Goal: Check status: Check status

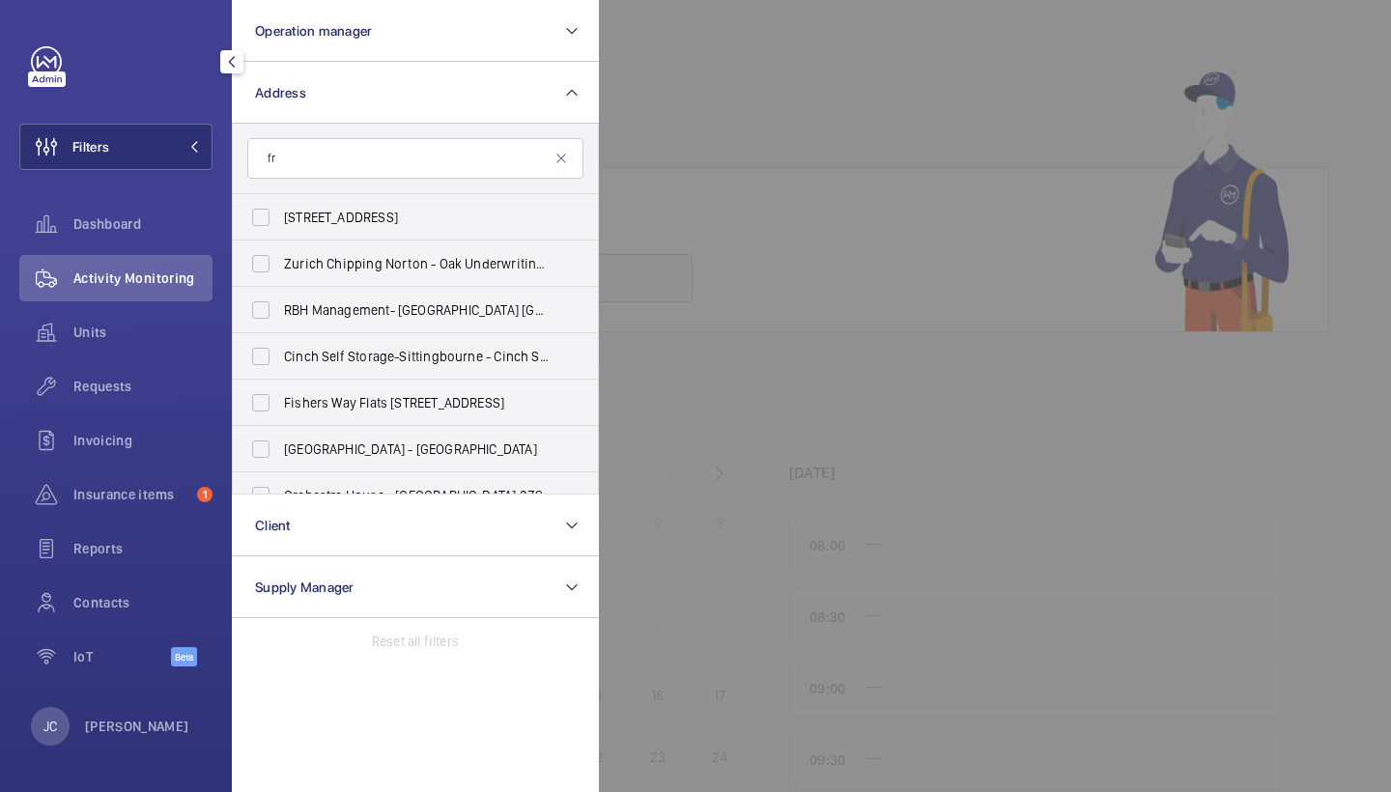
type input "f"
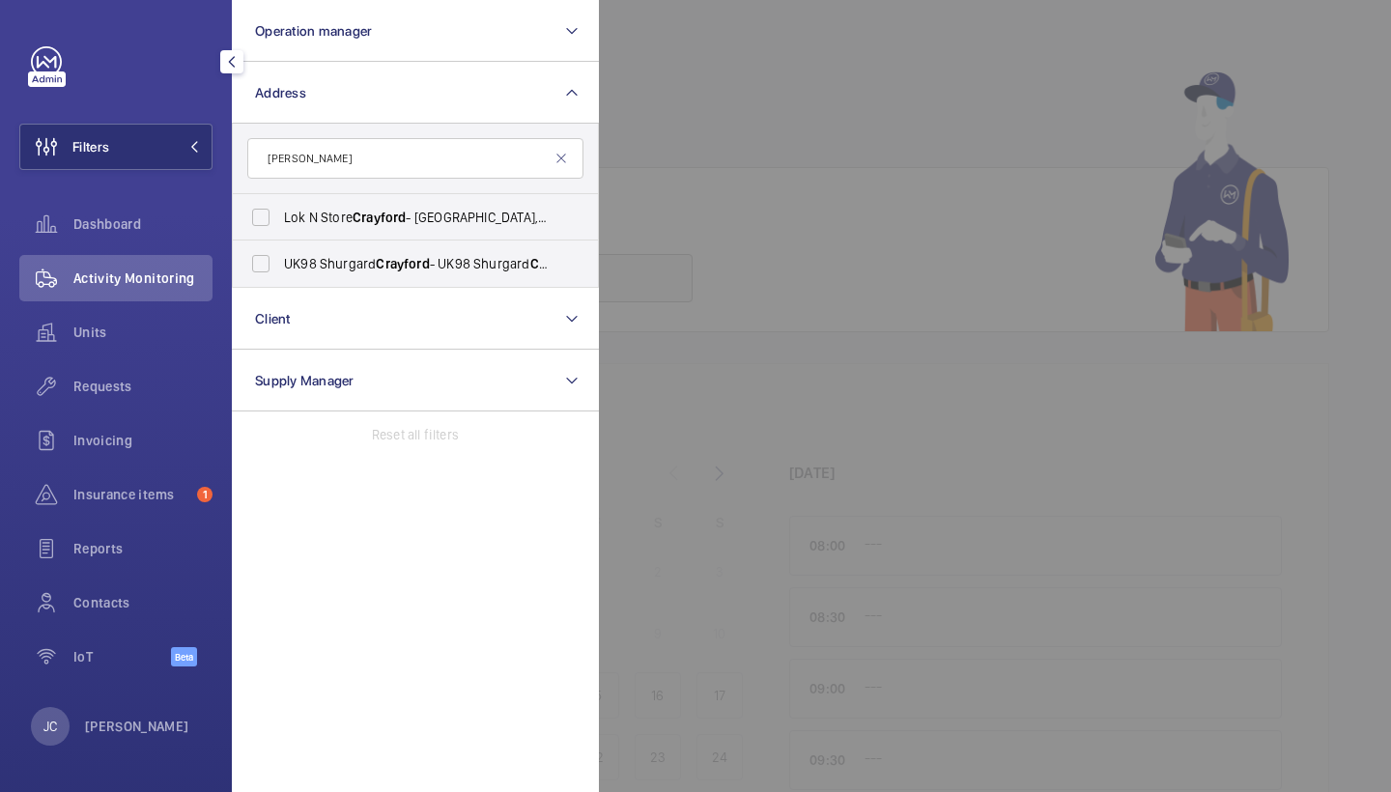
type input "Crawford"
drag, startPoint x: 0, startPoint y: 0, endPoint x: 400, endPoint y: 270, distance: 482.3
click at [400, 270] on span "UK98 Shurgard Crayford - UK98 Shurgard Crayford , DARTFORD DA1 4QX" at bounding box center [417, 263] width 266 height 19
click at [280, 270] on input "UK98 Shurgard Crayford - UK98 Shurgard Crayford , DARTFORD DA1 4QX" at bounding box center [261, 263] width 39 height 39
checkbox input "true"
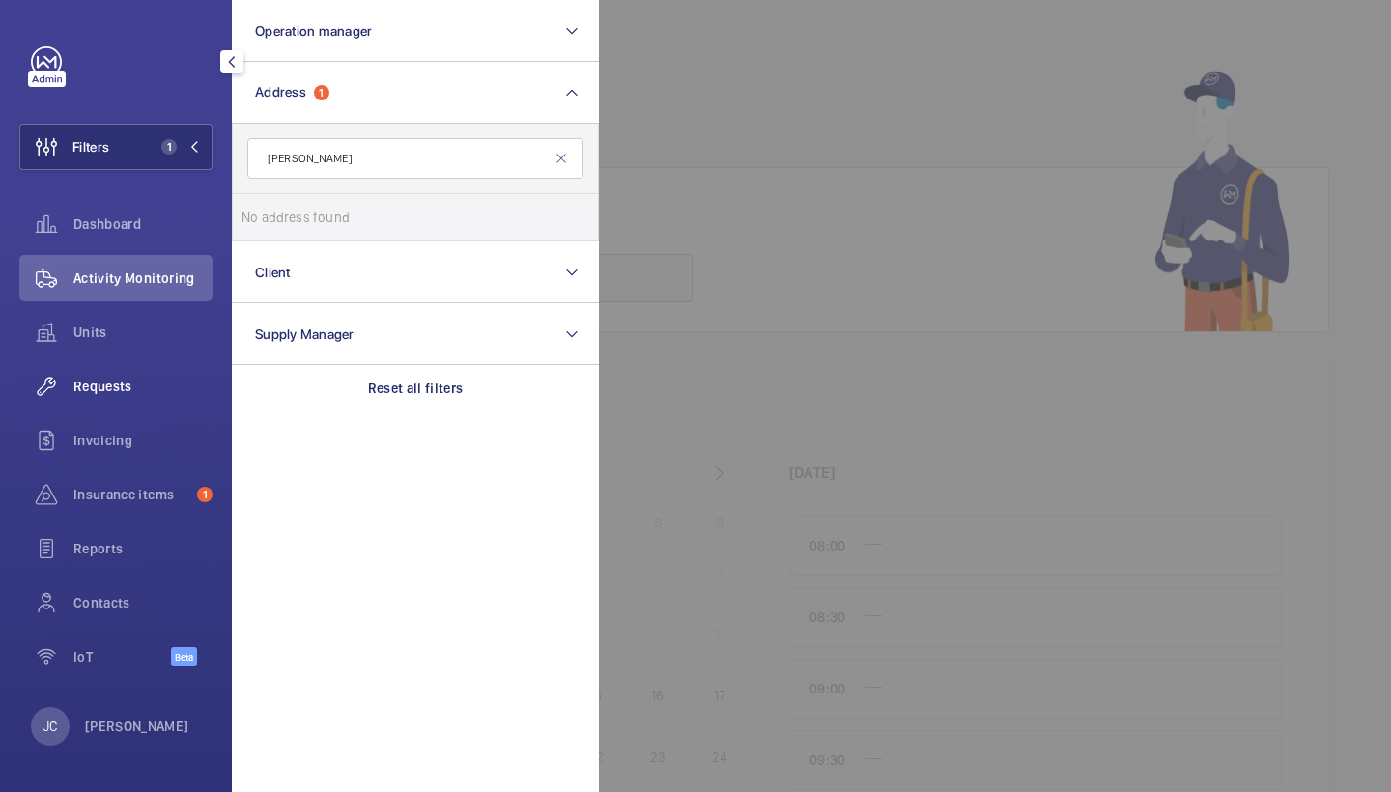
click at [133, 379] on span "Requests" at bounding box center [142, 386] width 139 height 19
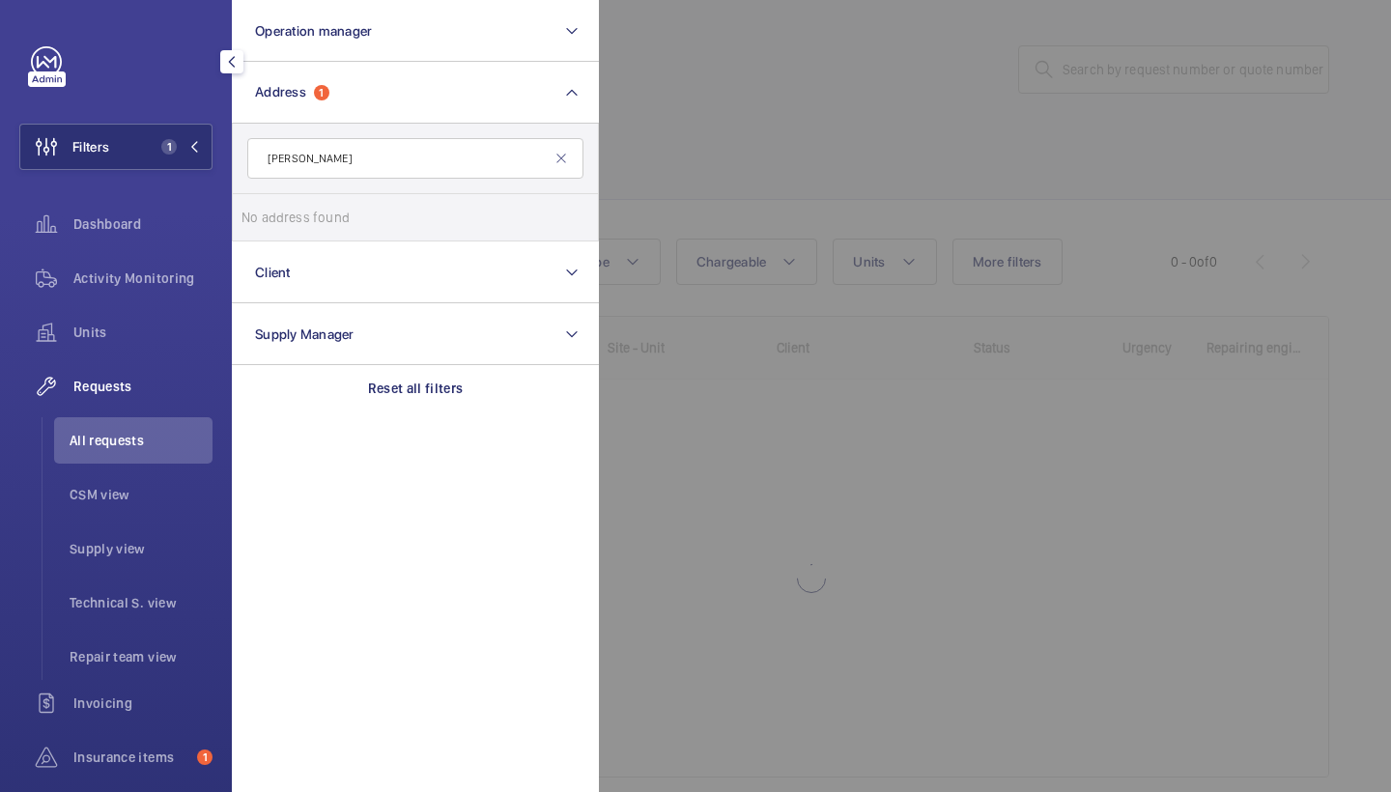
click at [881, 102] on div at bounding box center [1294, 396] width 1391 height 792
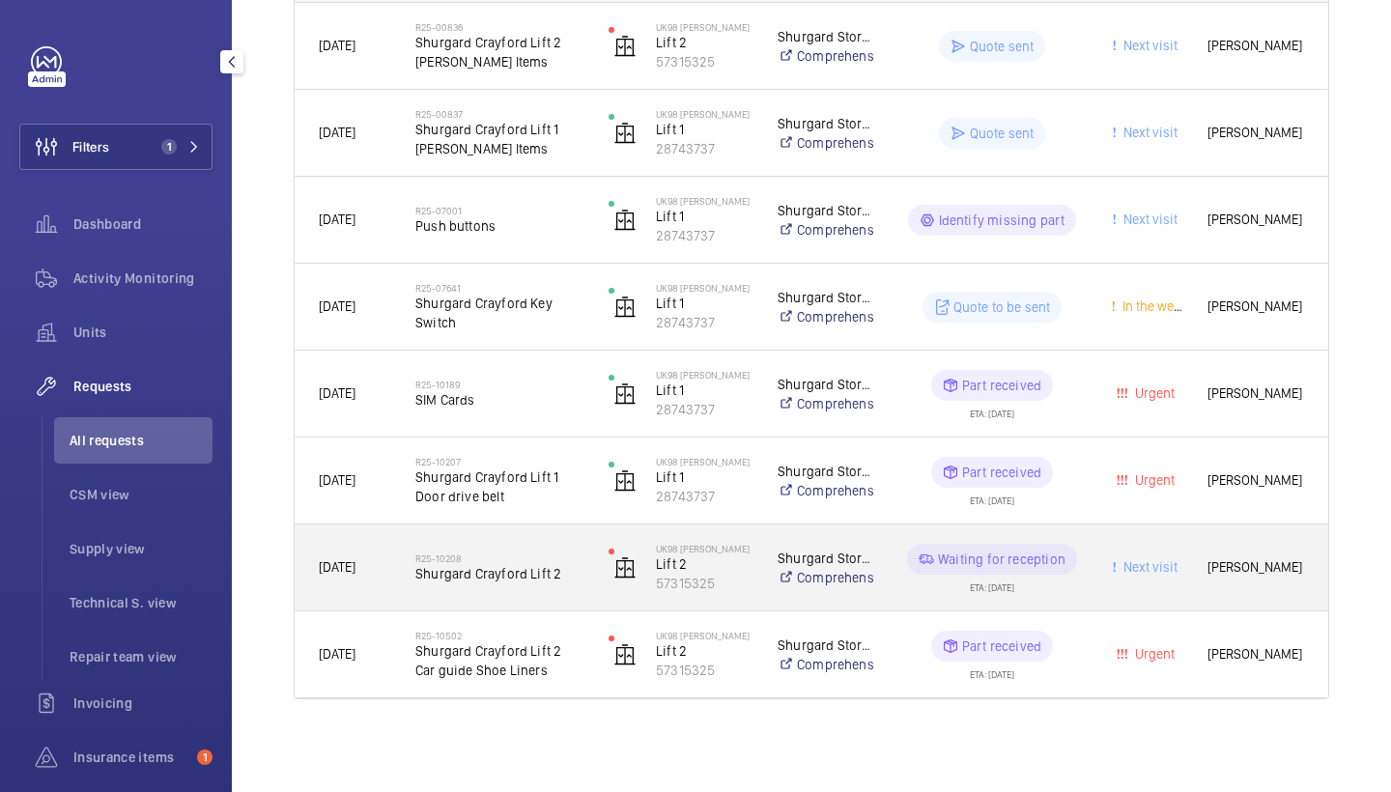
scroll to position [377, 0]
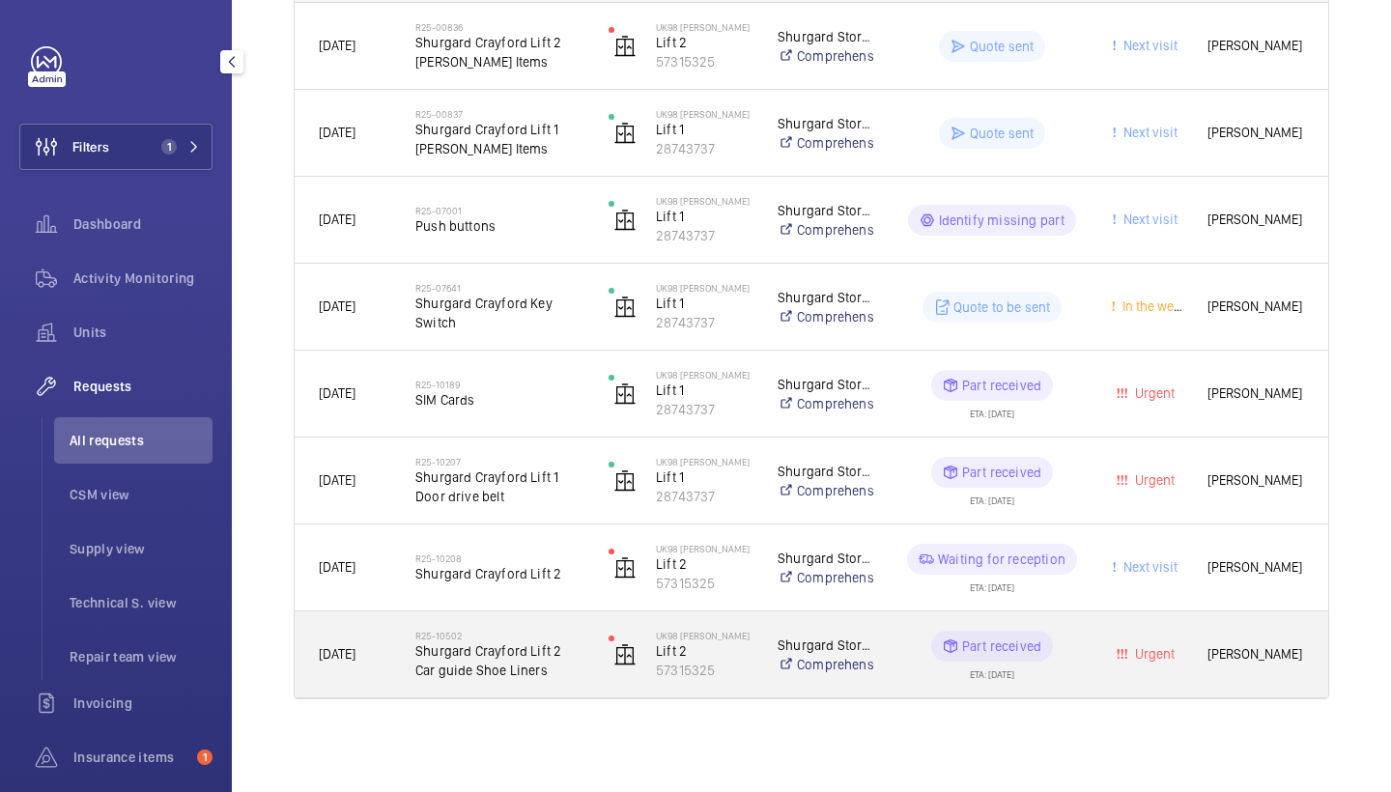
click at [528, 641] on span "Shurgard Crayford Lift 2 Car guide Shoe Liners" at bounding box center [499, 660] width 168 height 39
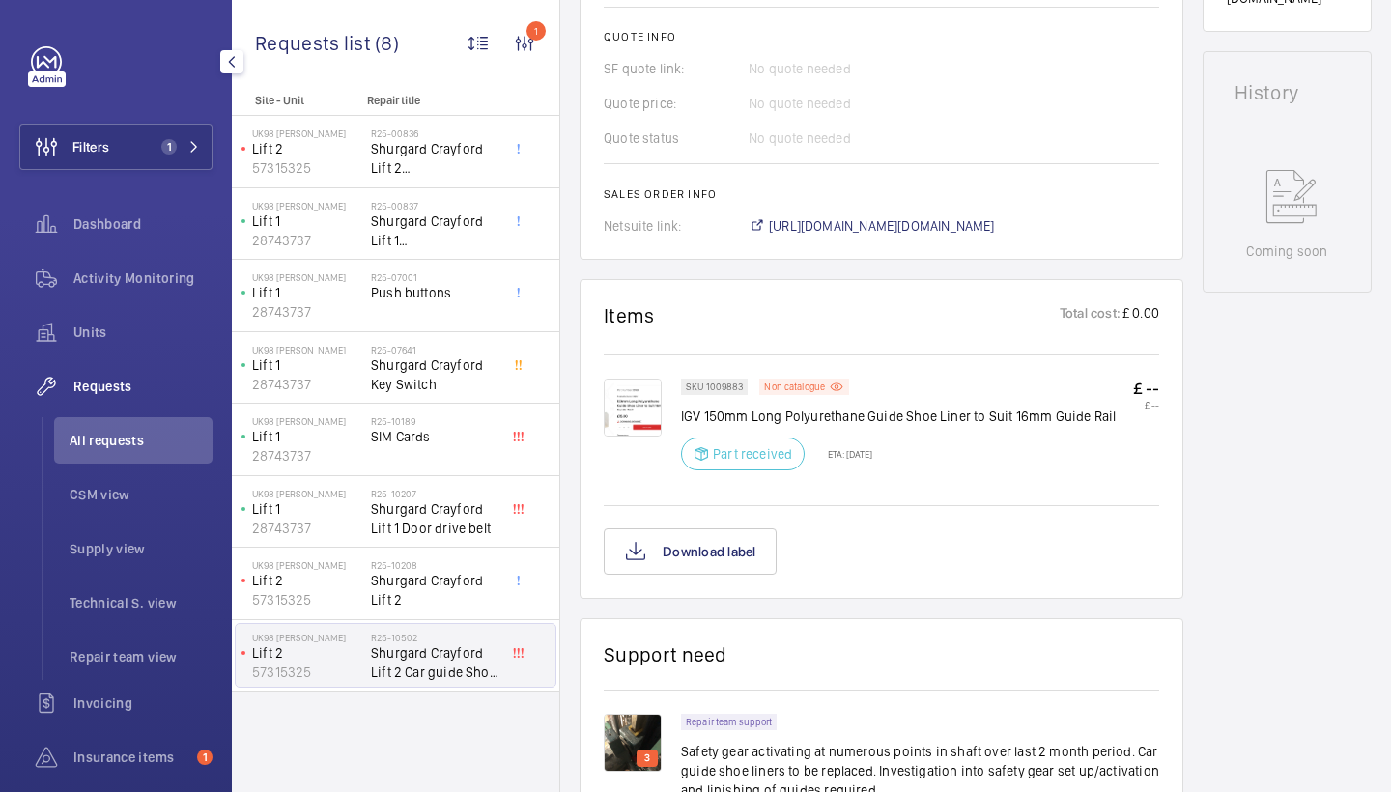
scroll to position [828, 0]
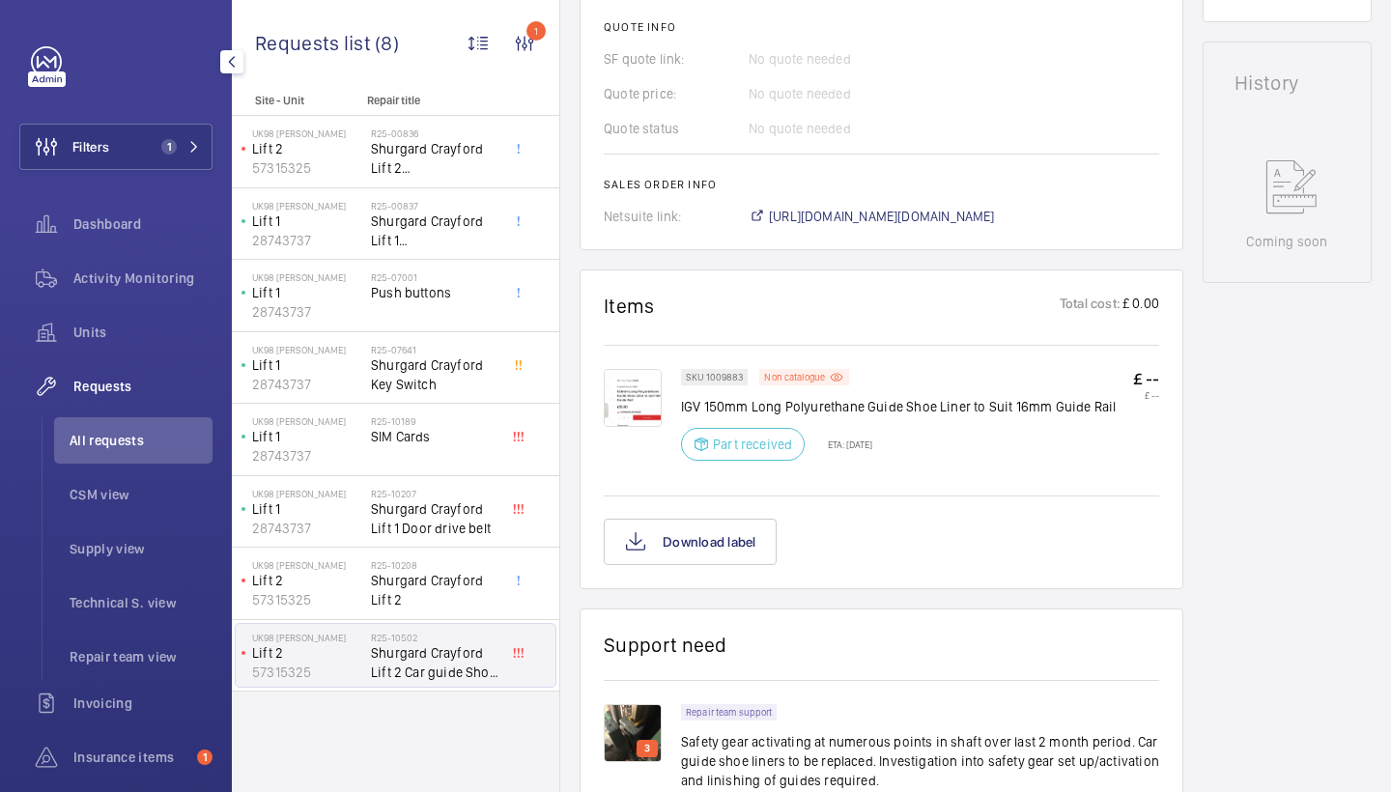
click at [631, 414] on img at bounding box center [633, 398] width 58 height 58
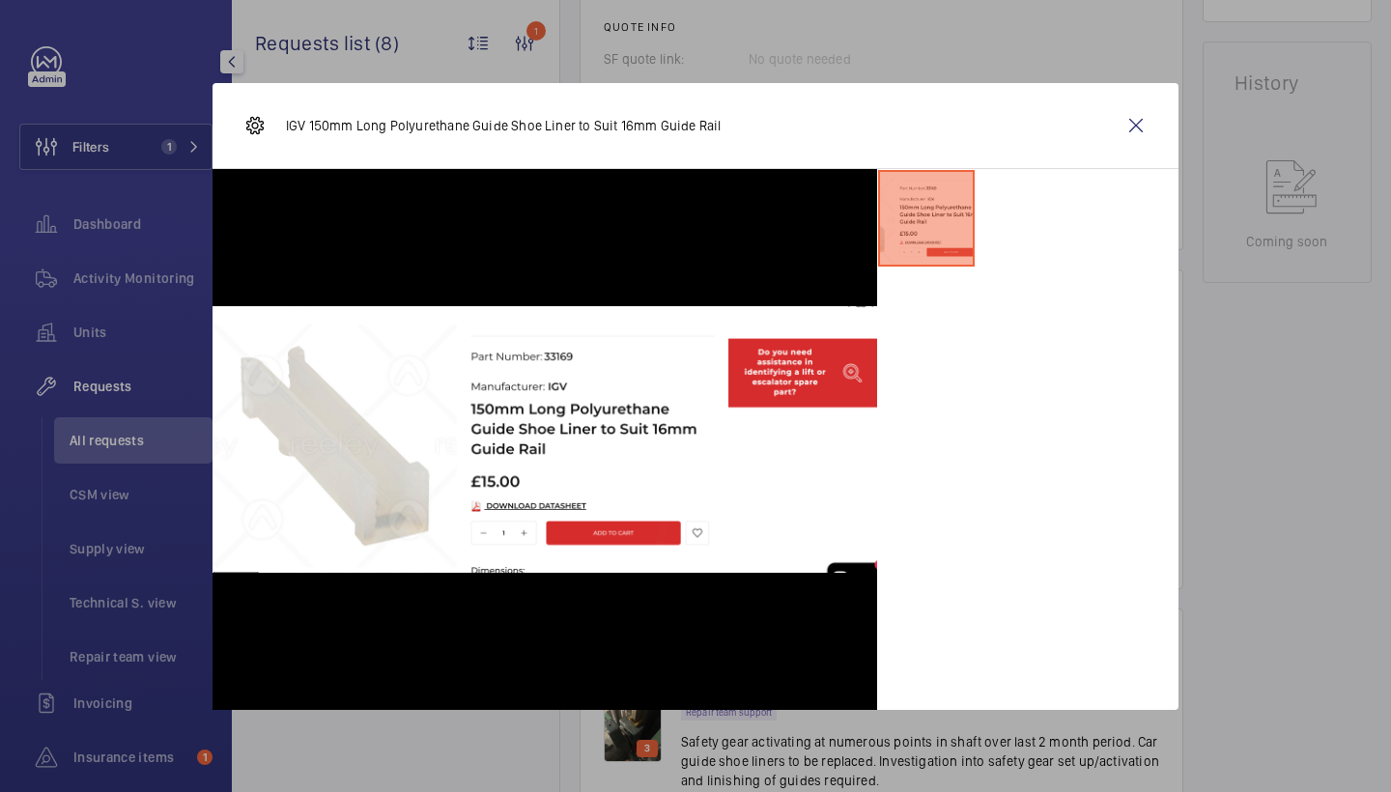
drag, startPoint x: 1127, startPoint y: 122, endPoint x: 1102, endPoint y: 127, distance: 25.6
click at [1127, 122] on wm-front-icon-button at bounding box center [1136, 125] width 46 height 46
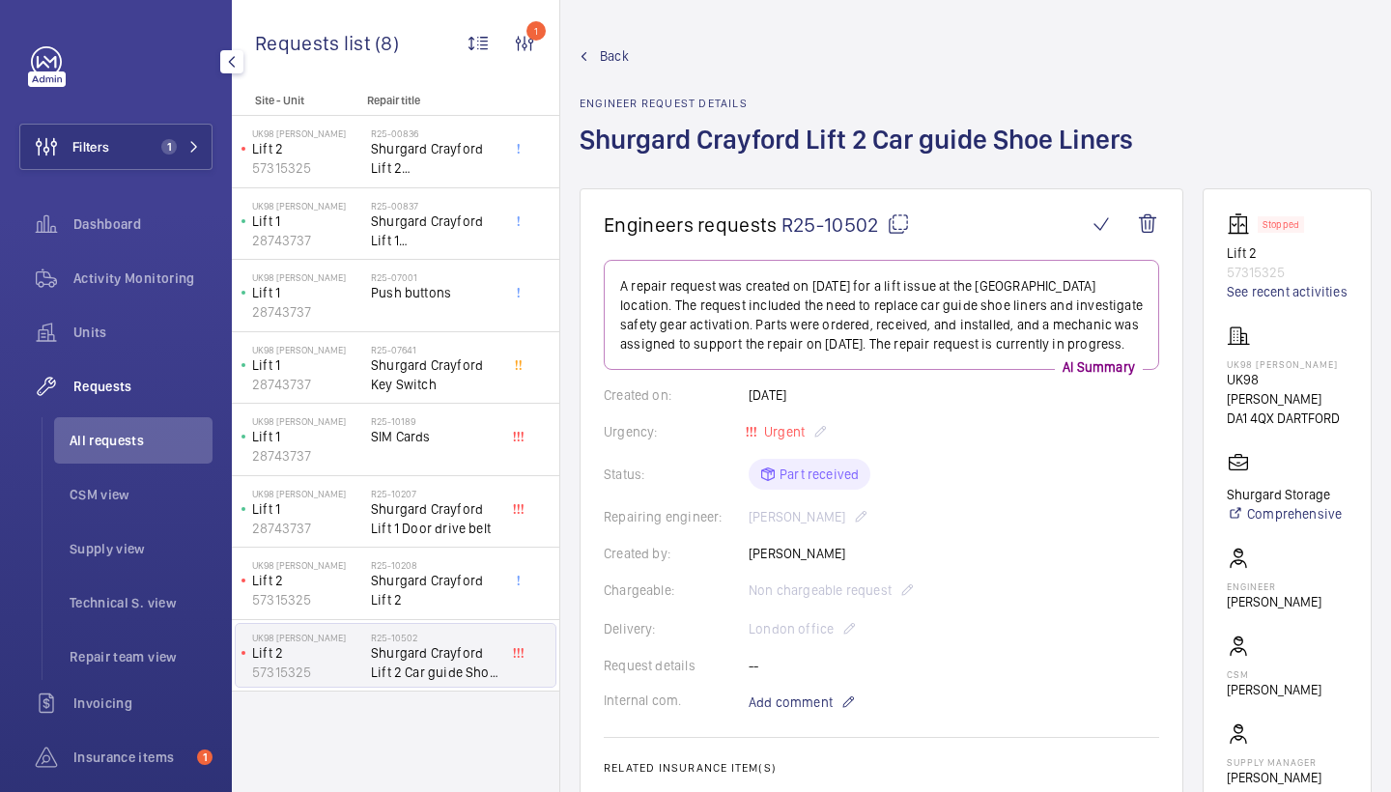
scroll to position [0, 0]
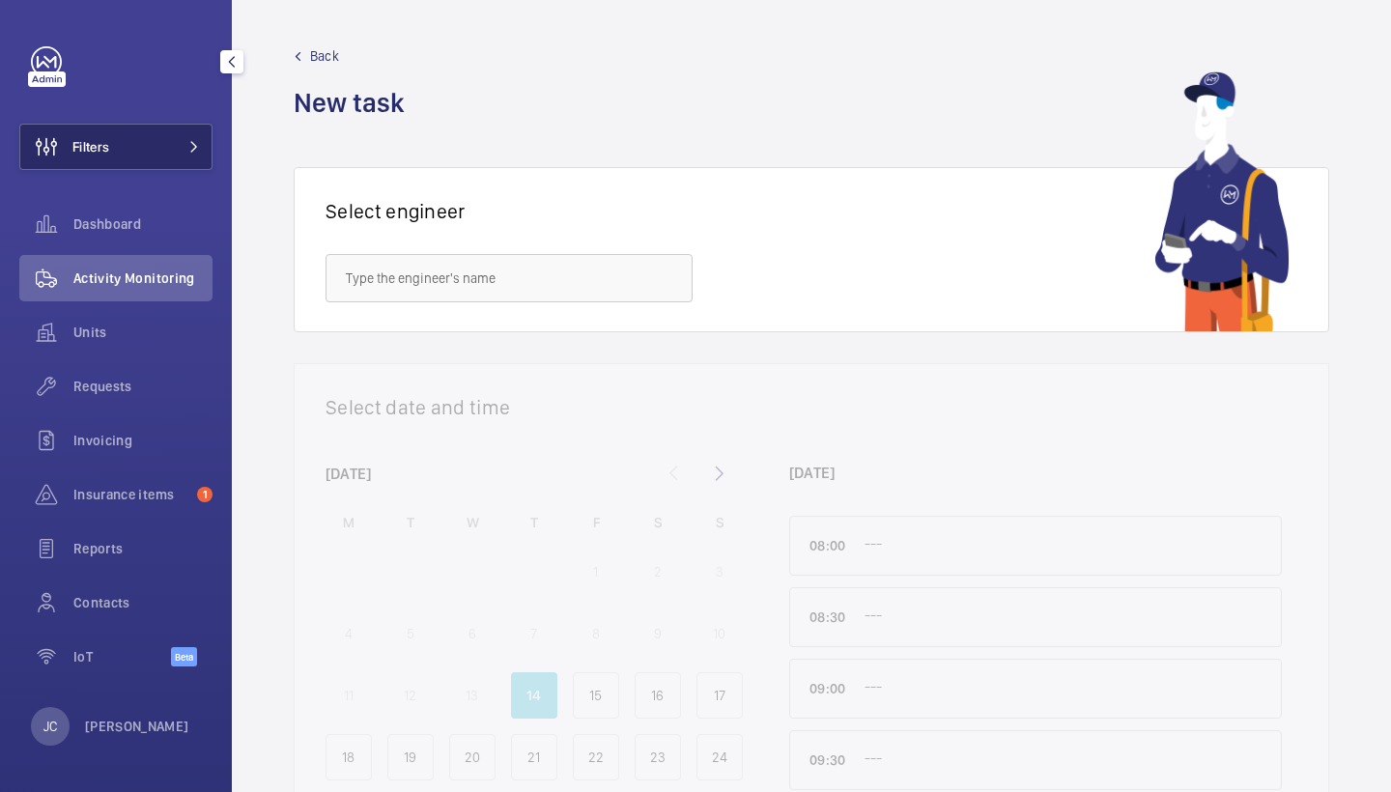
click at [188, 154] on button "Filters" at bounding box center [115, 147] width 193 height 46
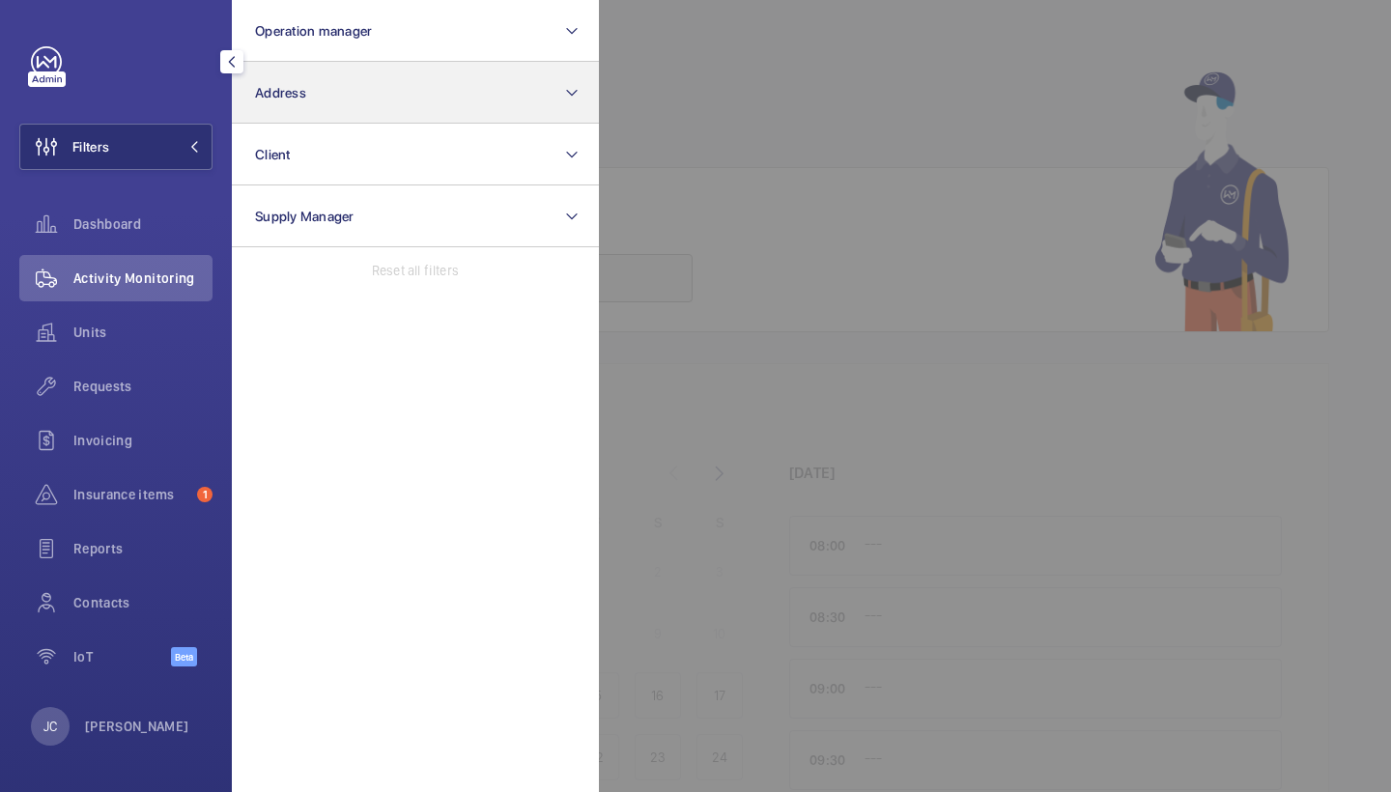
click at [263, 100] on span "Address" at bounding box center [280, 92] width 51 height 15
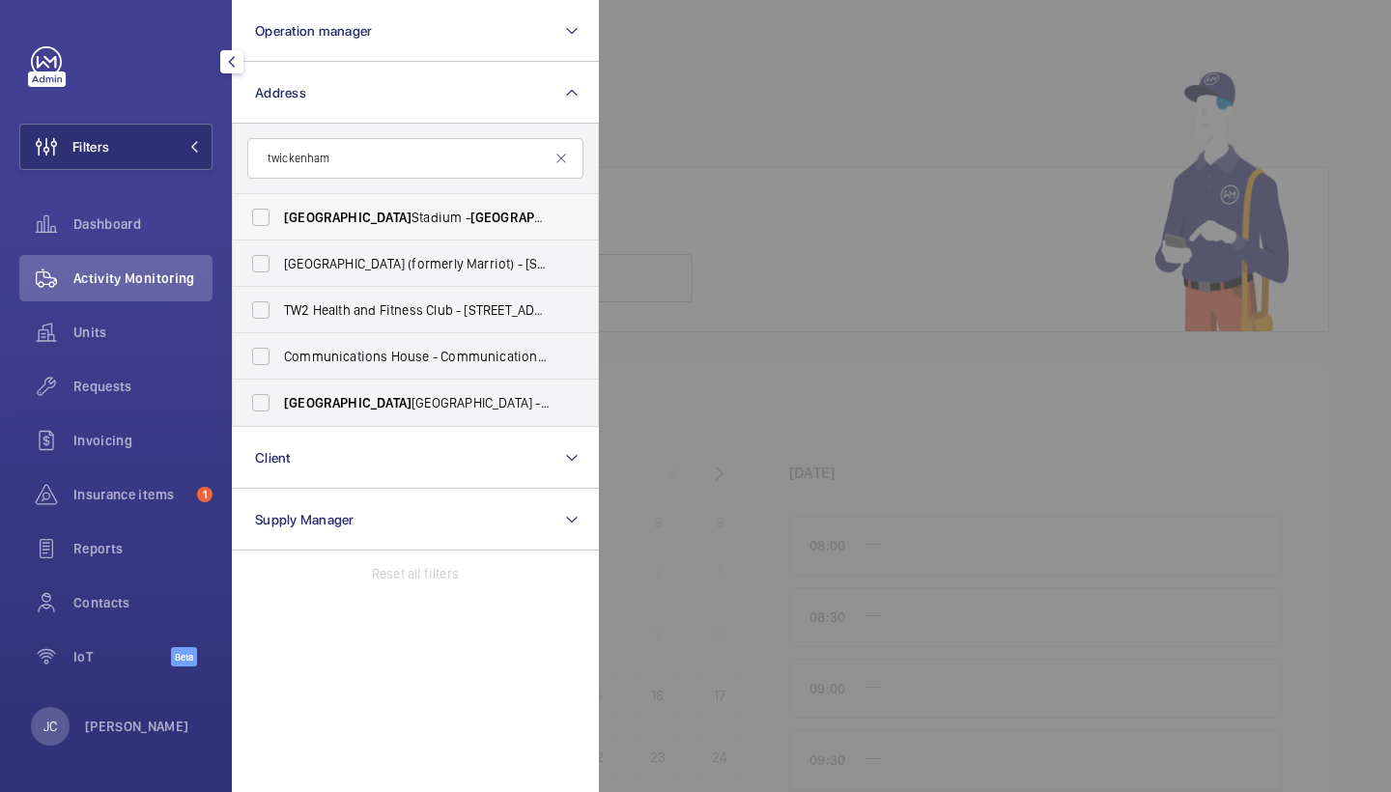
type input "twickenham"
click at [352, 218] on span "[GEOGRAPHIC_DATA]" at bounding box center [348, 217] width 128 height 15
click at [280, 218] on input "[GEOGRAPHIC_DATA] - [GEOGRAPHIC_DATA], [GEOGRAPHIC_DATA] 7BA" at bounding box center [261, 217] width 39 height 39
checkbox input "true"
click at [642, 166] on div at bounding box center [1294, 396] width 1391 height 792
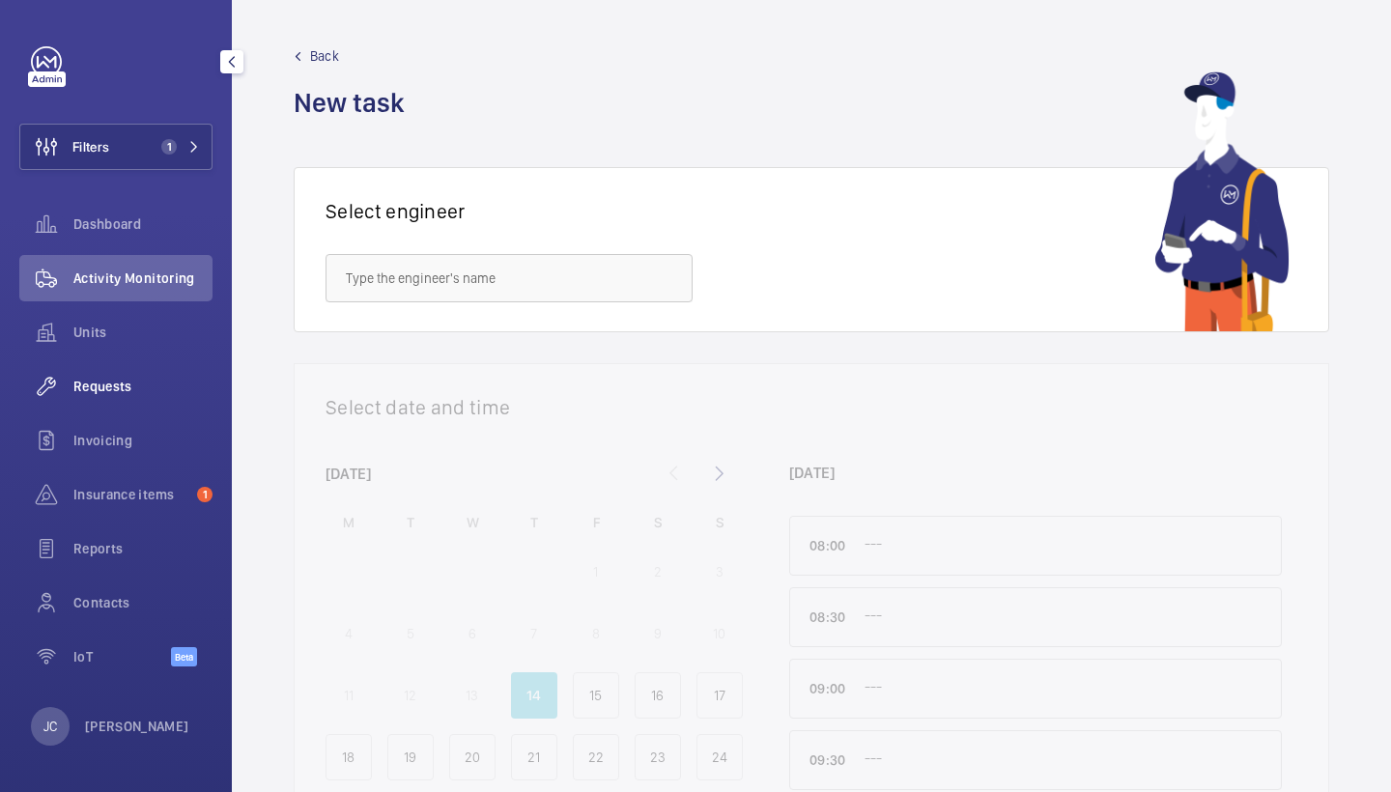
click at [127, 401] on div "Requests" at bounding box center [115, 386] width 193 height 46
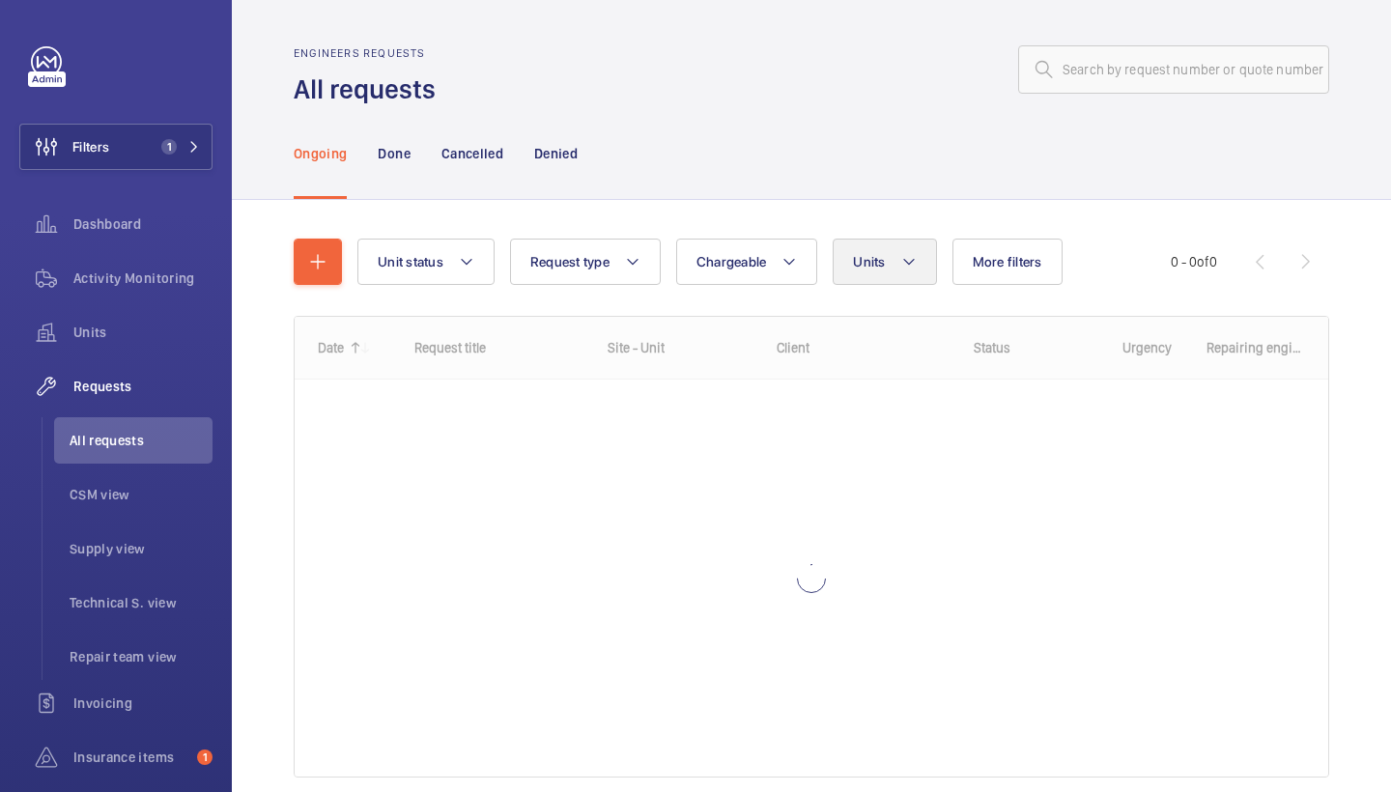
click at [889, 262] on button "Units" at bounding box center [884, 262] width 103 height 46
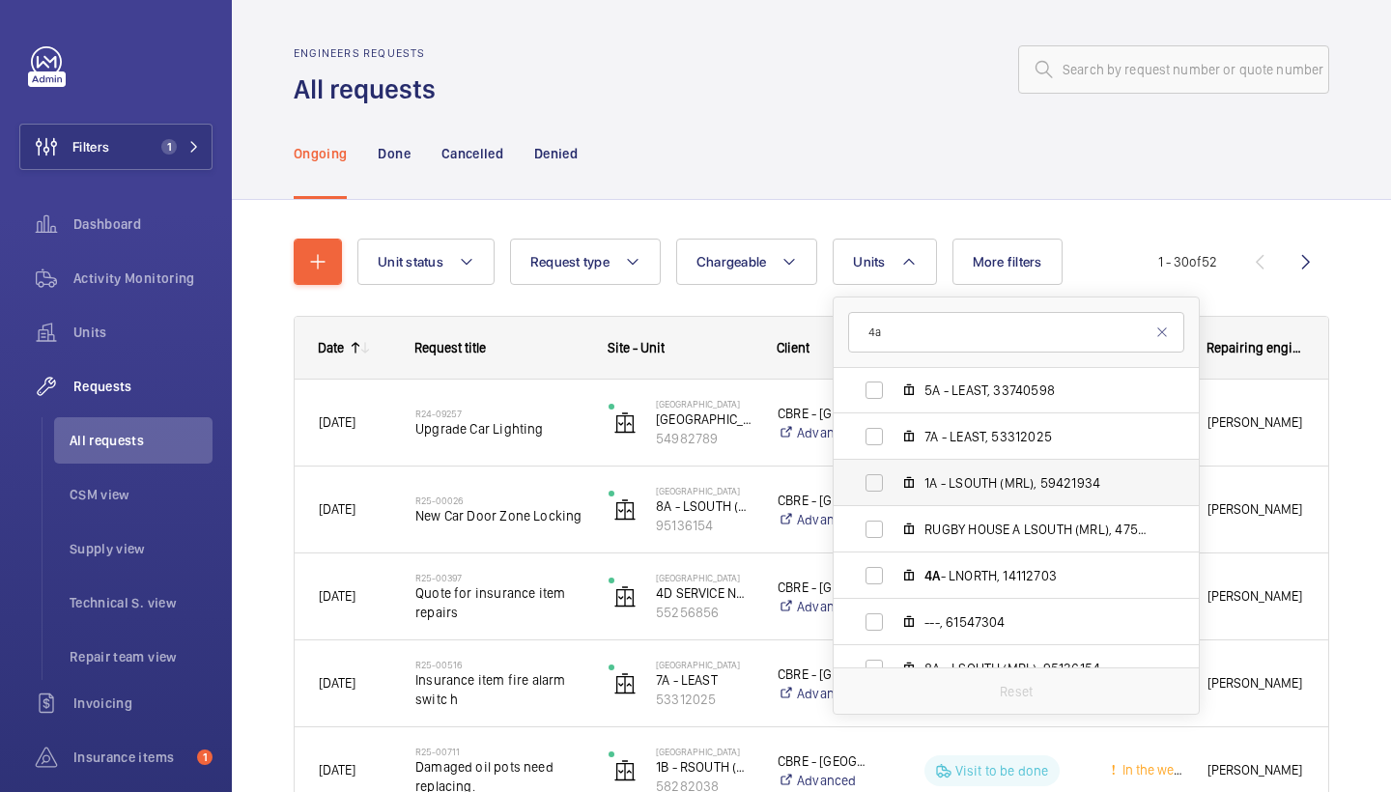
scroll to position [621, 0]
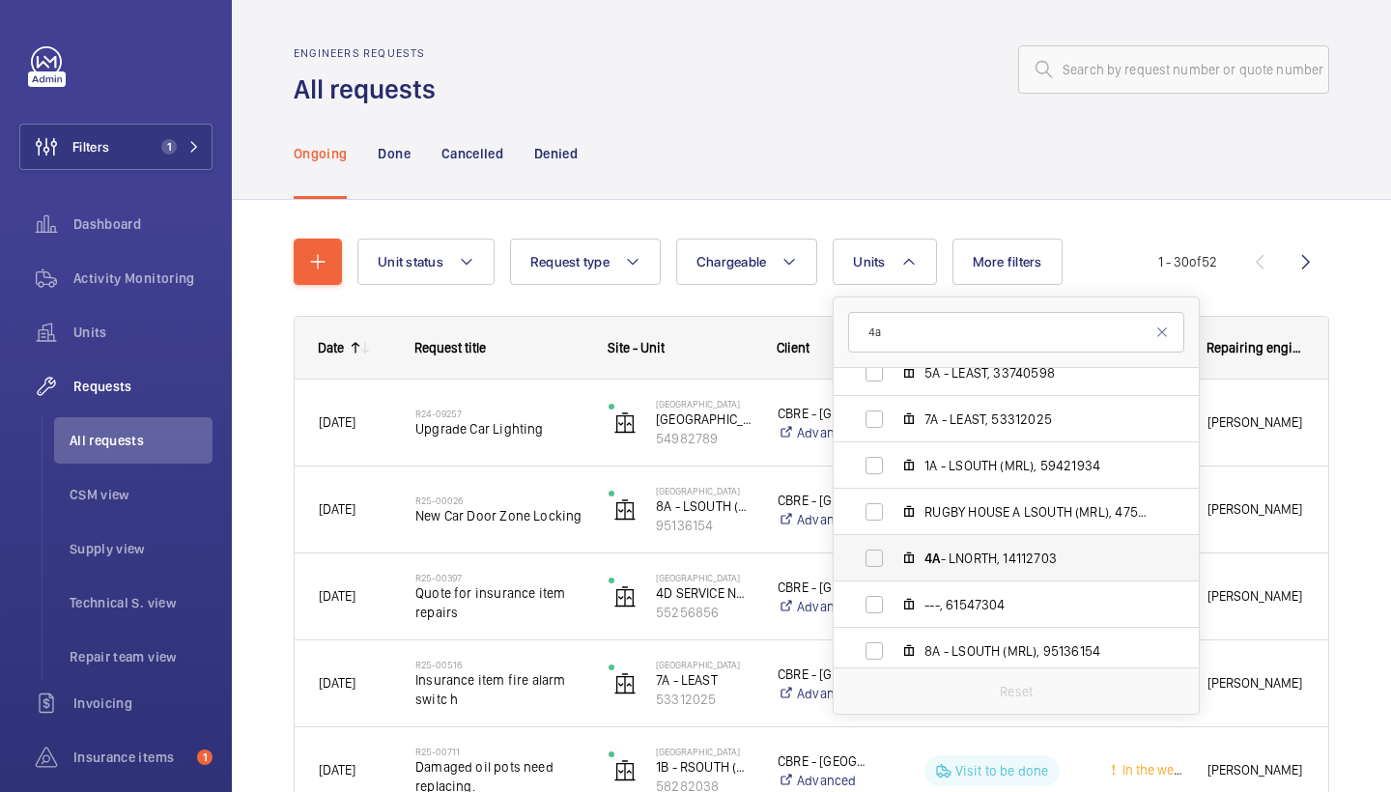
type input "4a"
click at [991, 553] on span "4A - LNORTH, 14112703" at bounding box center [1037, 558] width 224 height 19
click at [894, 553] on input "4A - LNORTH, 14112703" at bounding box center [874, 558] width 39 height 39
checkbox input "true"
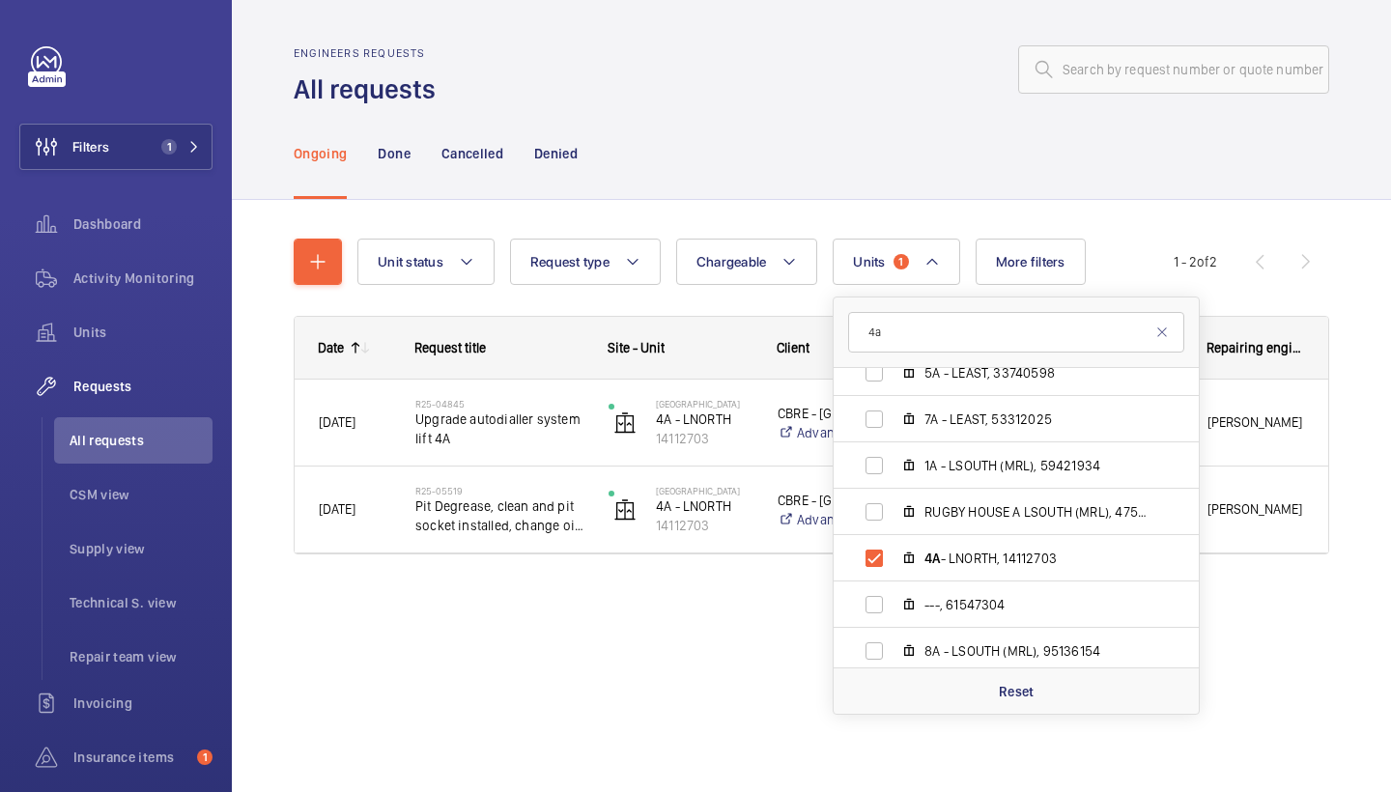
click at [856, 214] on div "Unit status Request type Chargeable Units 1 4a Twickenham Stadium - Twickenham …" at bounding box center [812, 404] width 1036 height 393
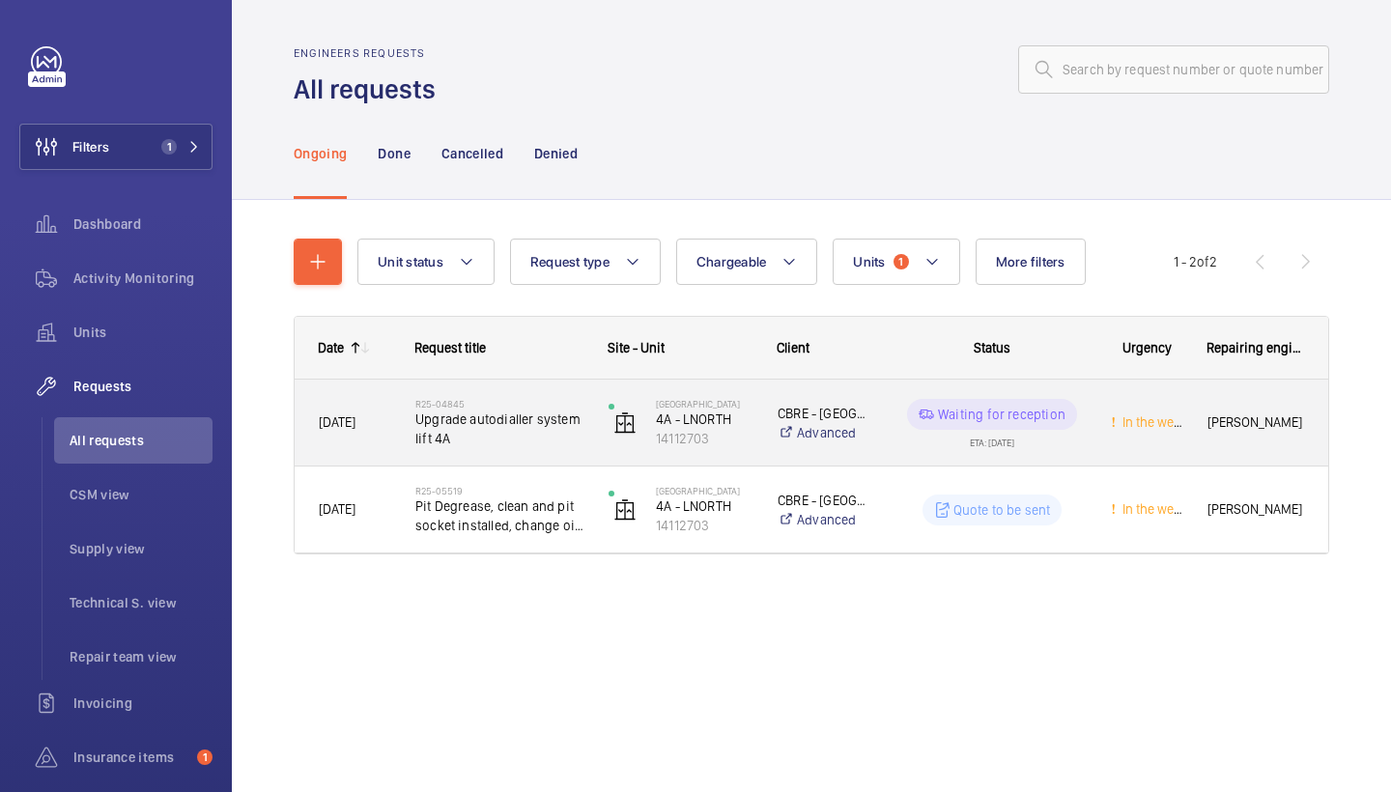
click at [530, 412] on span "Upgrade autodialler system lift 4A" at bounding box center [499, 429] width 168 height 39
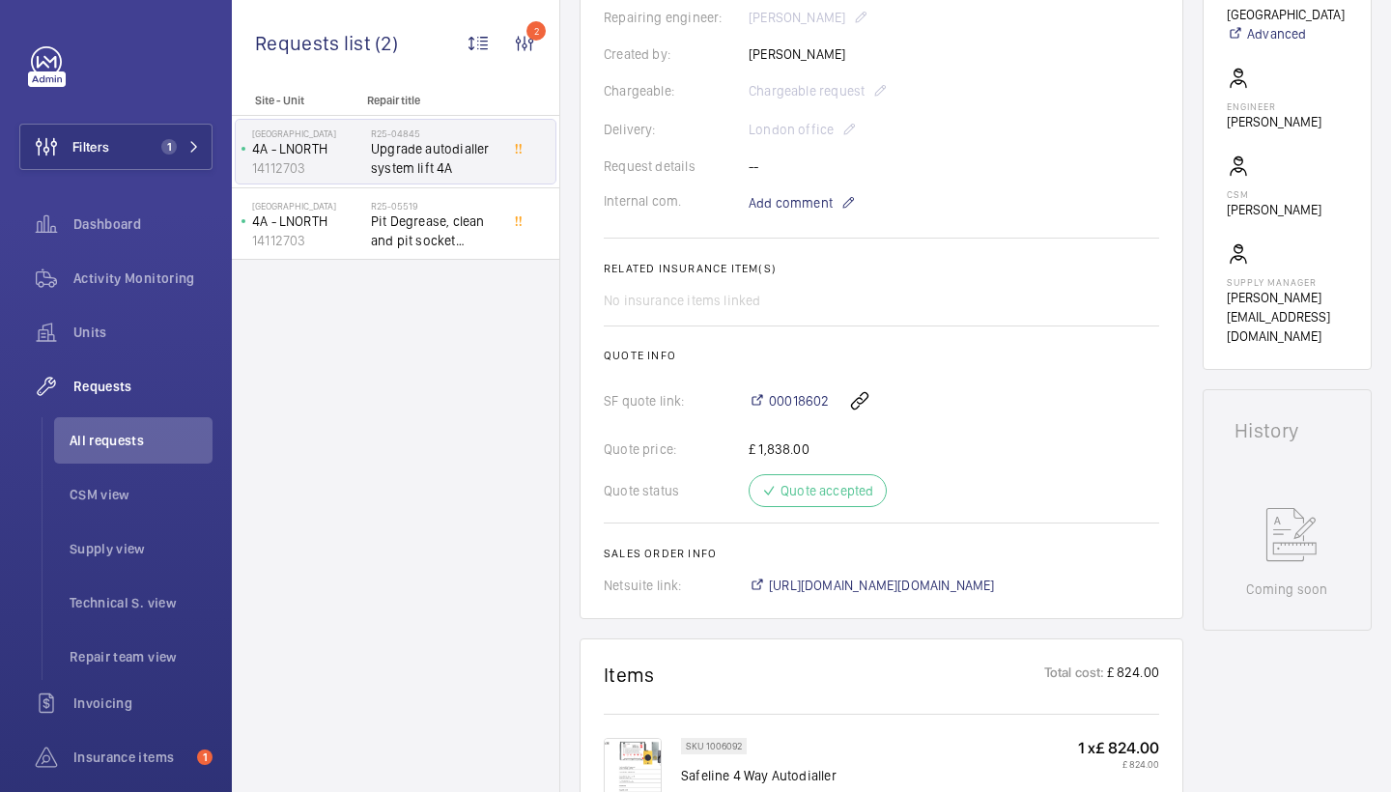
scroll to position [580, 0]
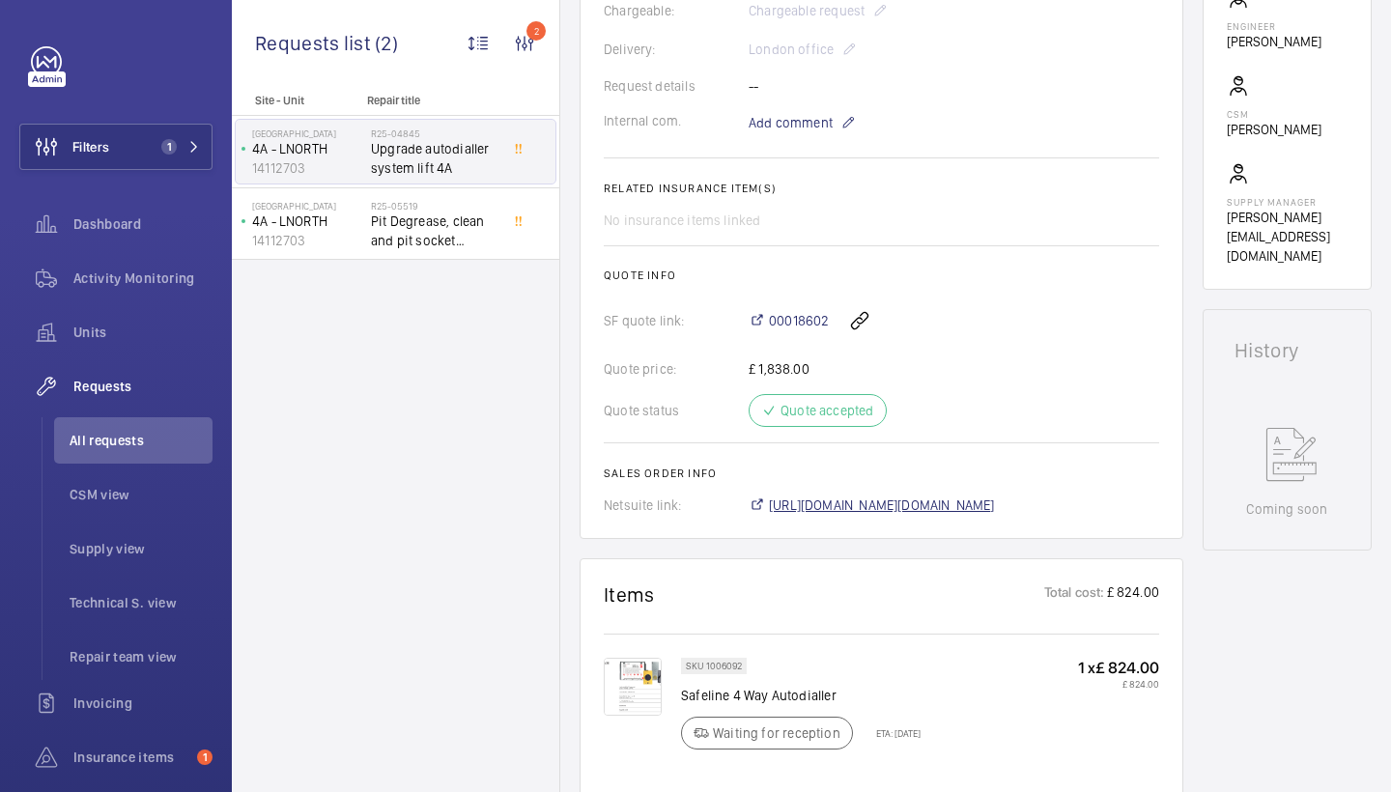
click at [987, 500] on span "https://6461500.app.netsuite.com/app/accounting/transactions/salesord.nl?id=281…" at bounding box center [882, 505] width 226 height 19
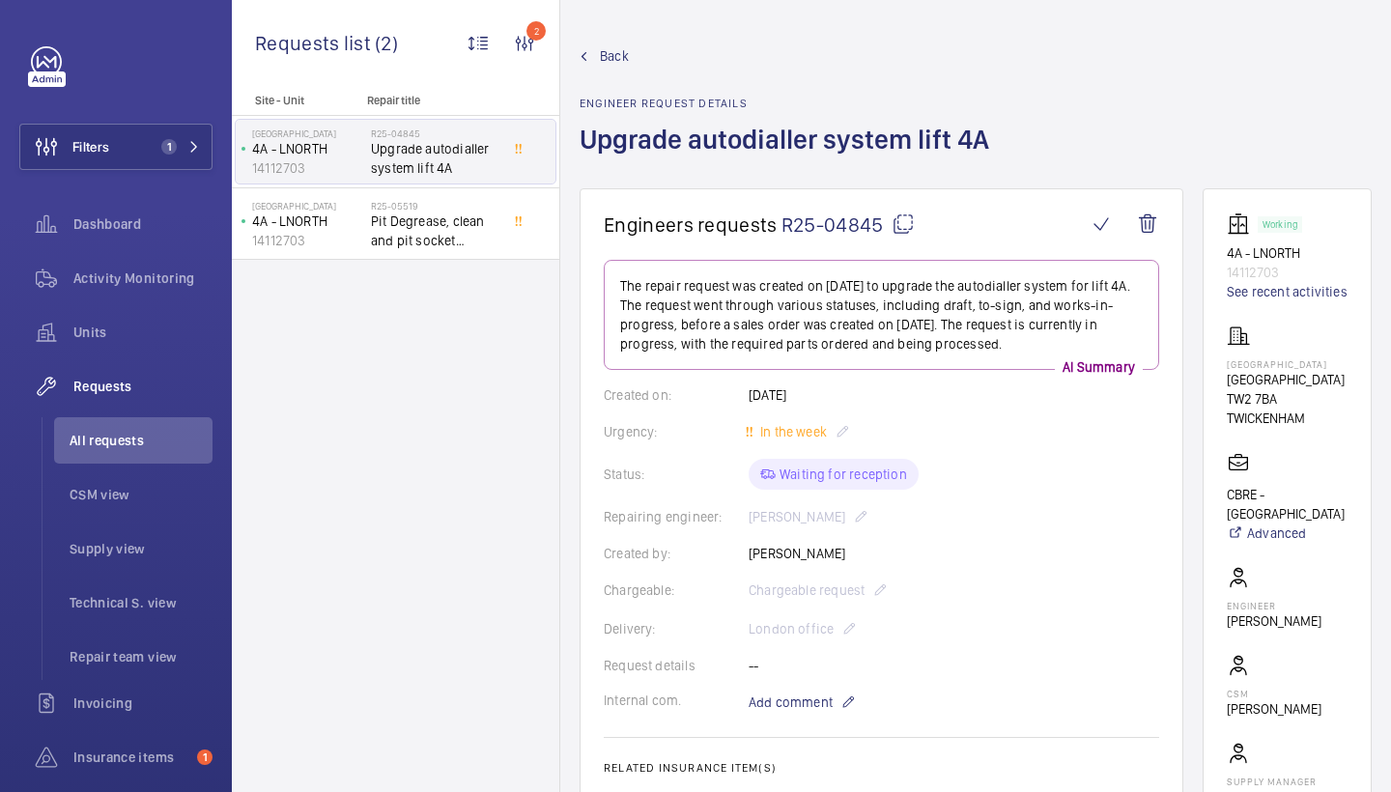
scroll to position [0, 0]
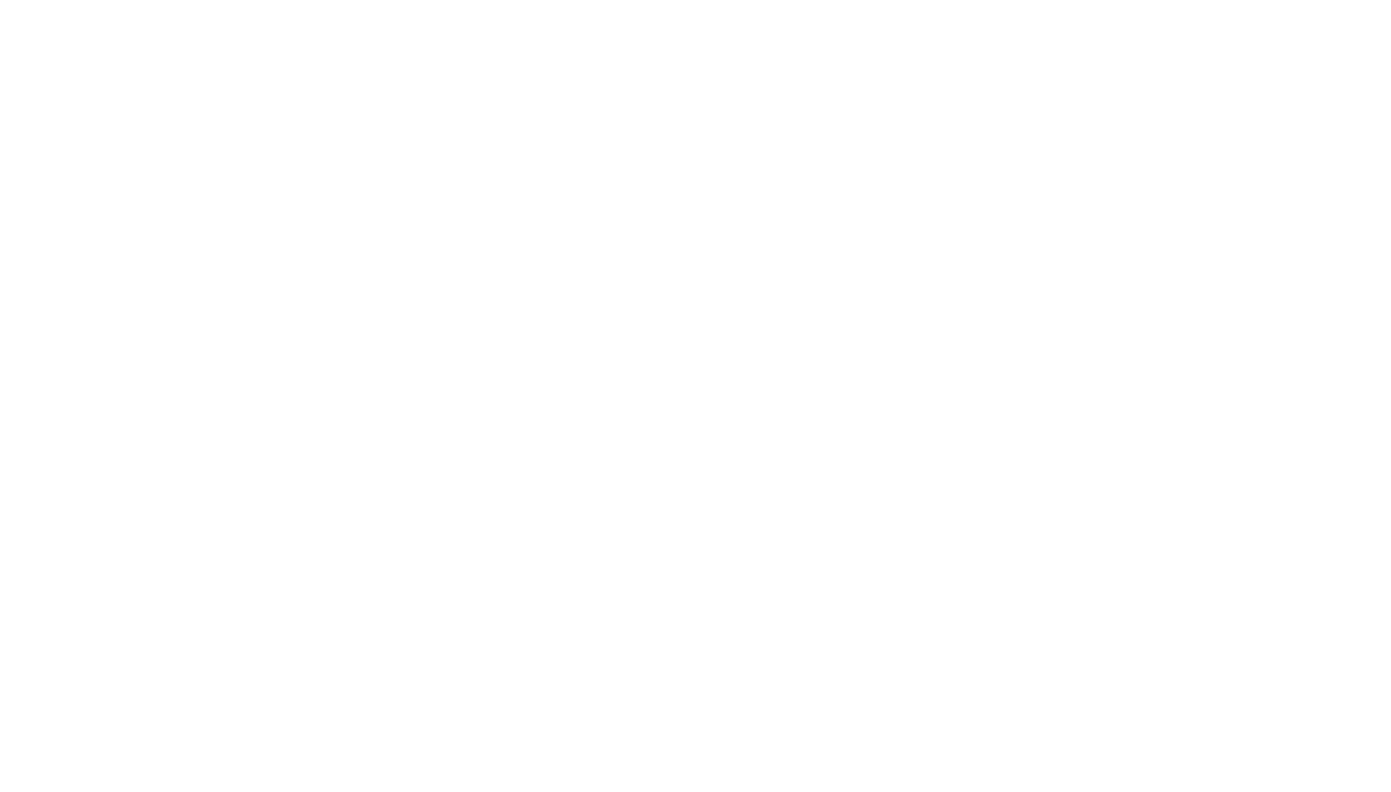
click at [1139, 0] on html at bounding box center [695, 0] width 1391 height 0
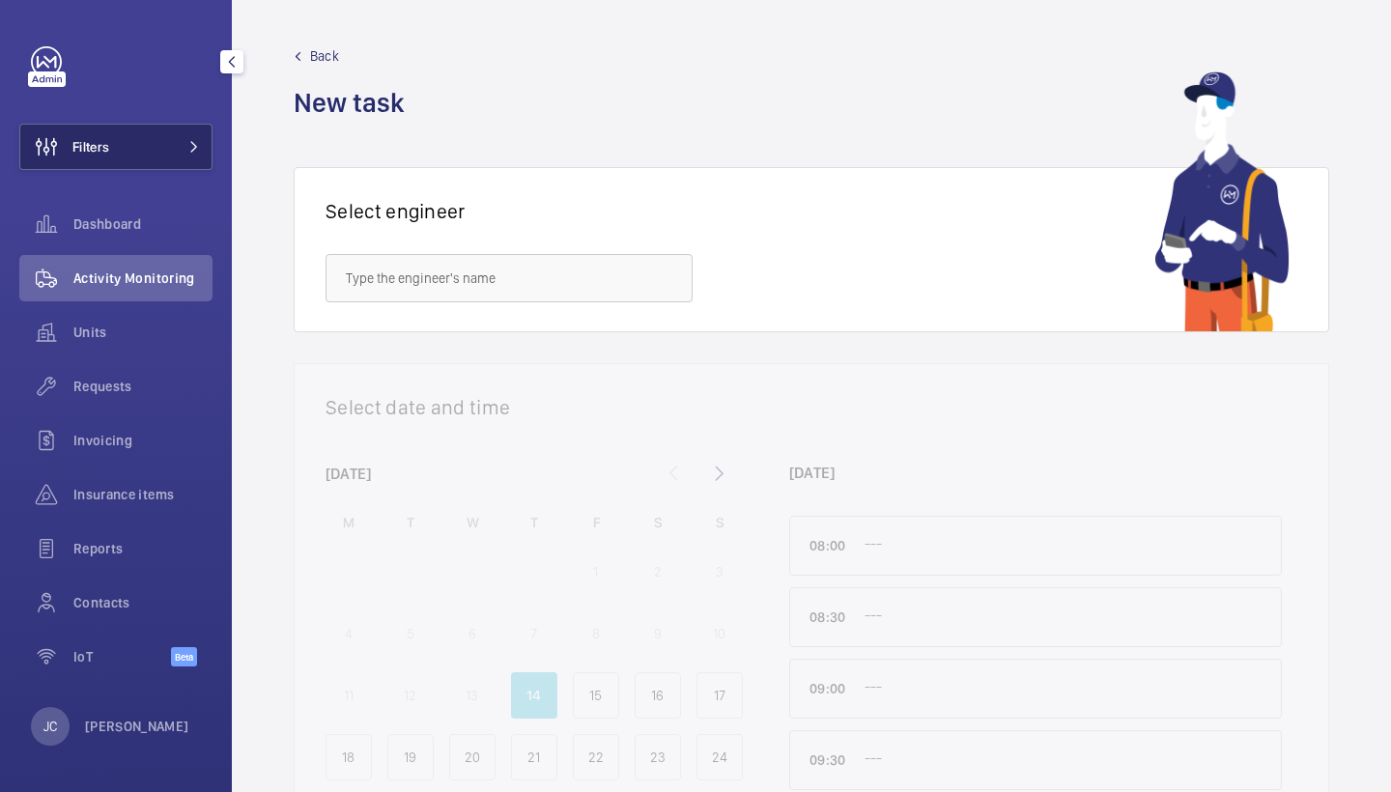
click at [175, 157] on button "Filters" at bounding box center [115, 147] width 193 height 46
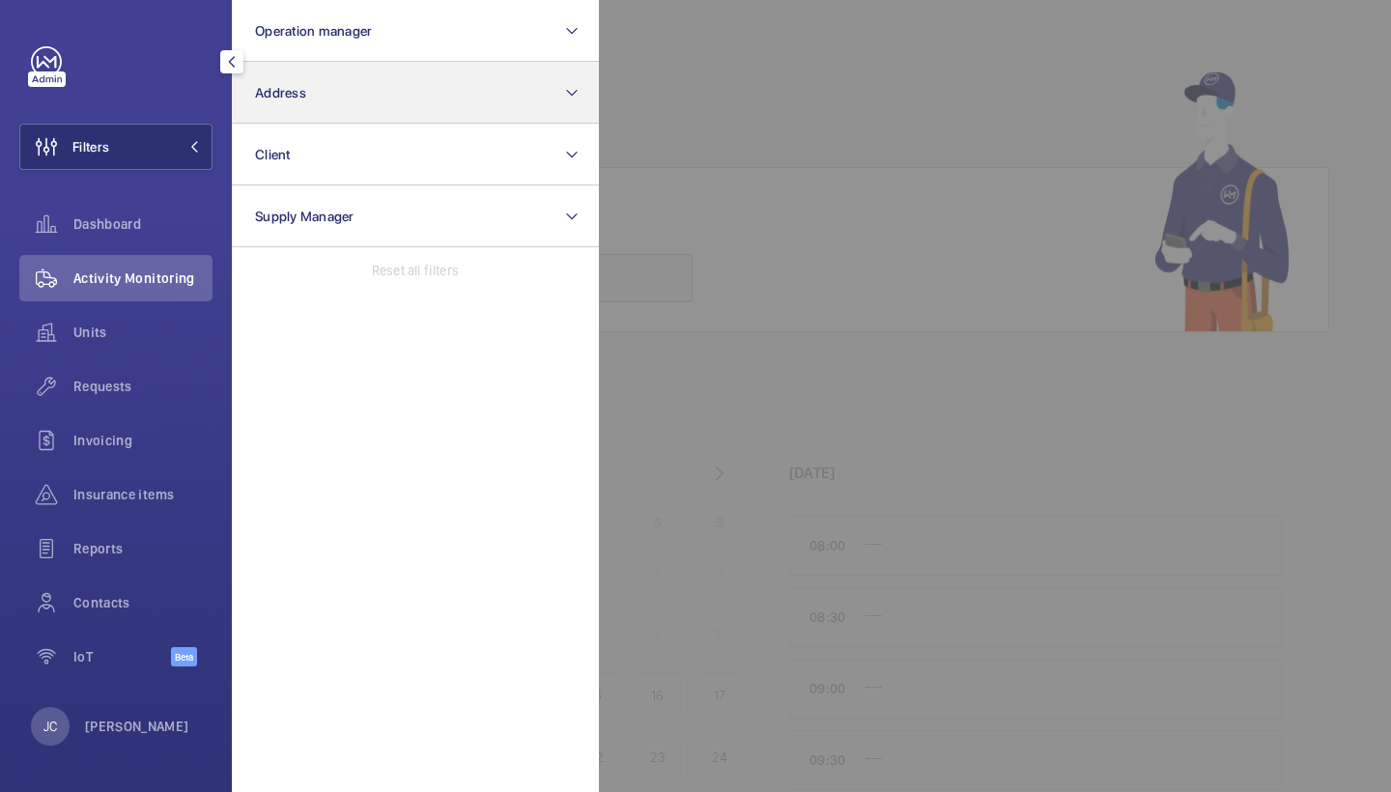
click at [312, 122] on button "Address" at bounding box center [415, 93] width 367 height 62
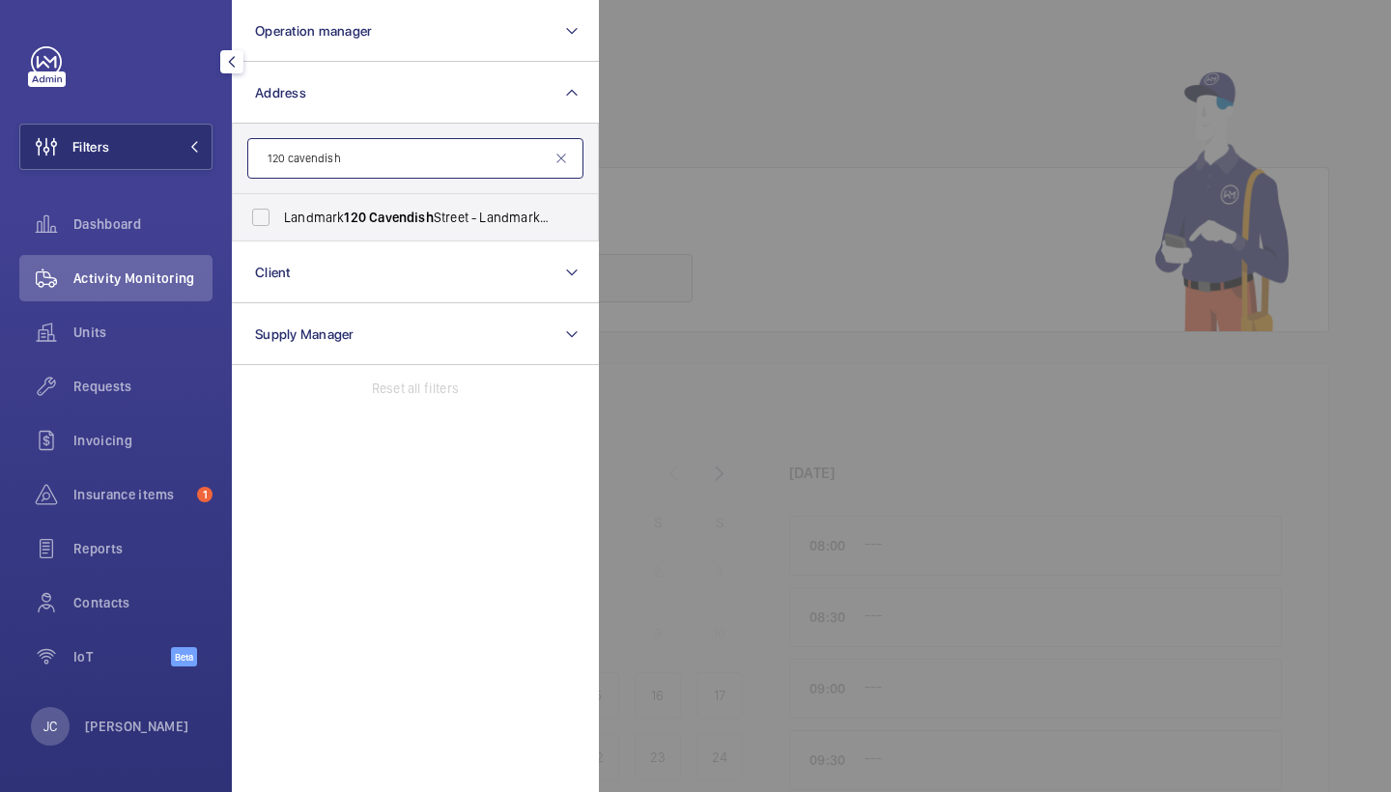
type input "120 Cavendish"
drag, startPoint x: 412, startPoint y: 170, endPoint x: 420, endPoint y: 210, distance: 40.6
click at [420, 210] on span "Cavendish" at bounding box center [401, 217] width 65 height 15
click at [280, 210] on input "Landmark 120 Cavendish Street - Landmark Office Space - New Cavendish Street, L…" at bounding box center [261, 217] width 39 height 39
checkbox input "true"
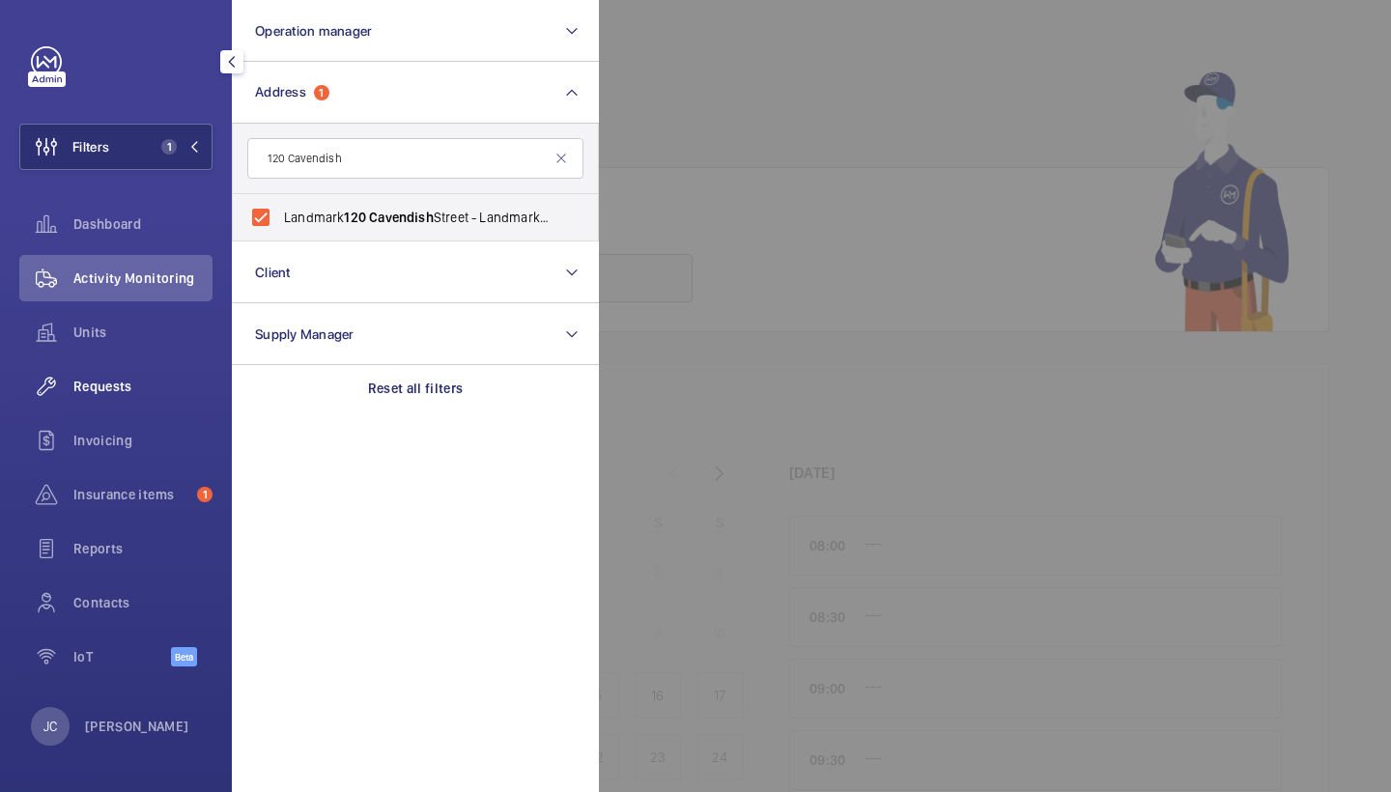
click at [124, 375] on div "Requests" at bounding box center [115, 386] width 193 height 46
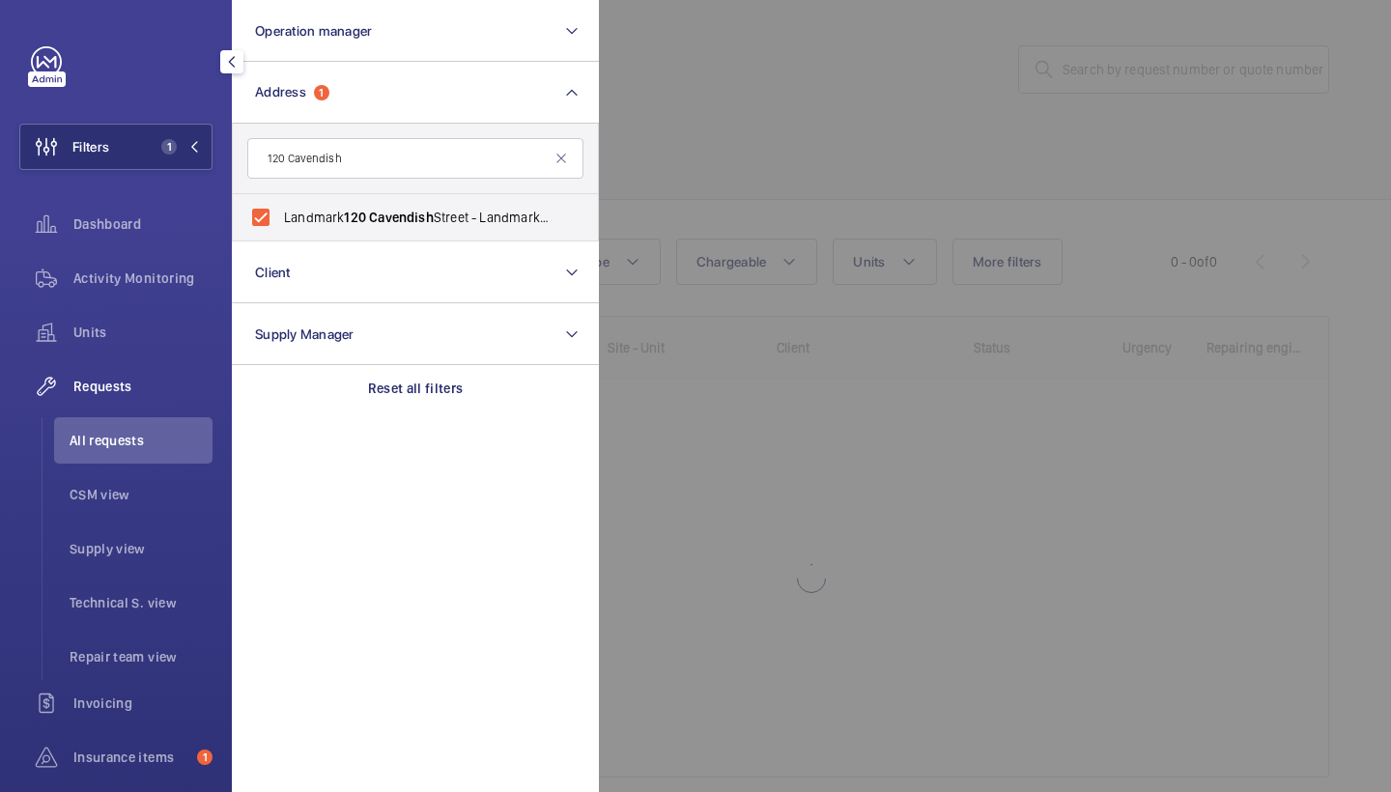
click at [776, 180] on div at bounding box center [1294, 396] width 1391 height 792
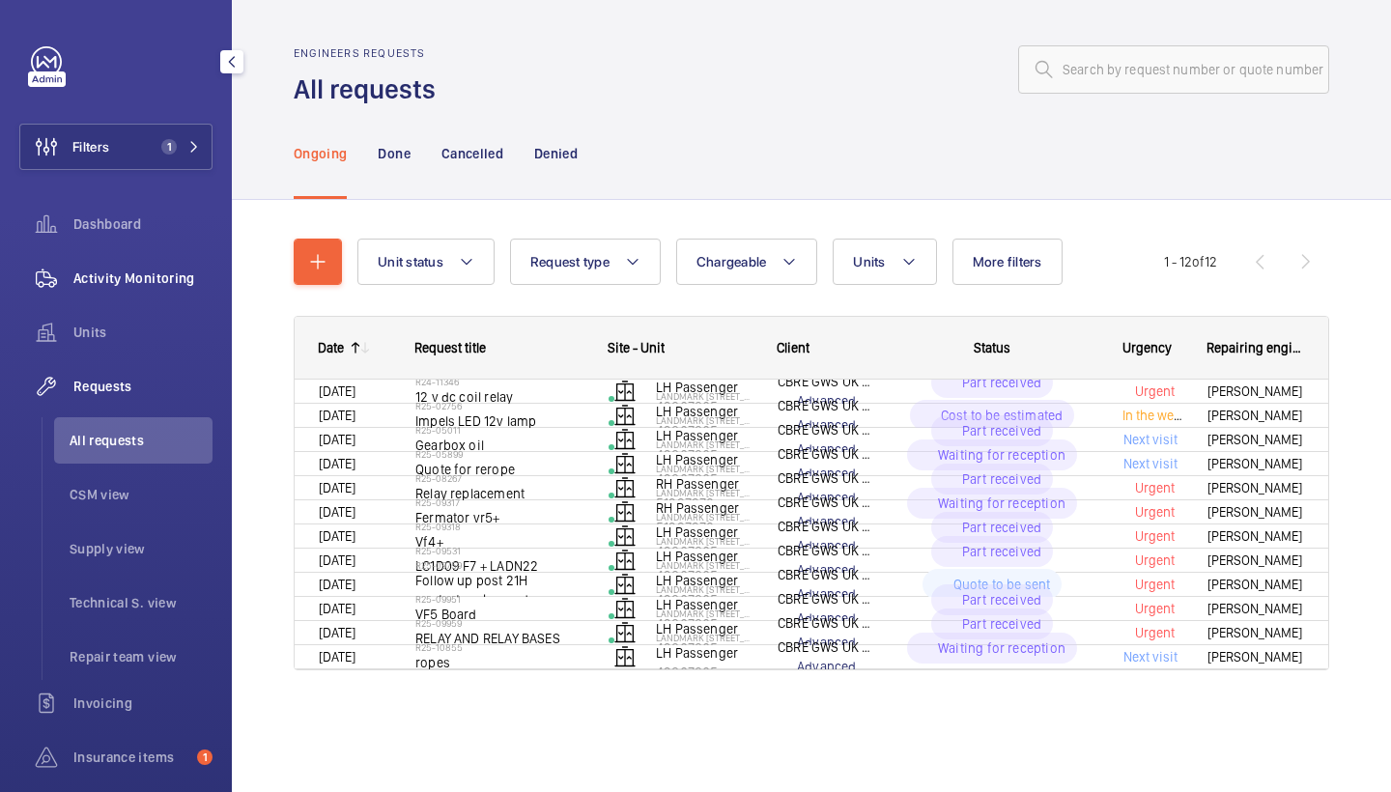
click at [170, 284] on span "Activity Monitoring" at bounding box center [142, 278] width 139 height 19
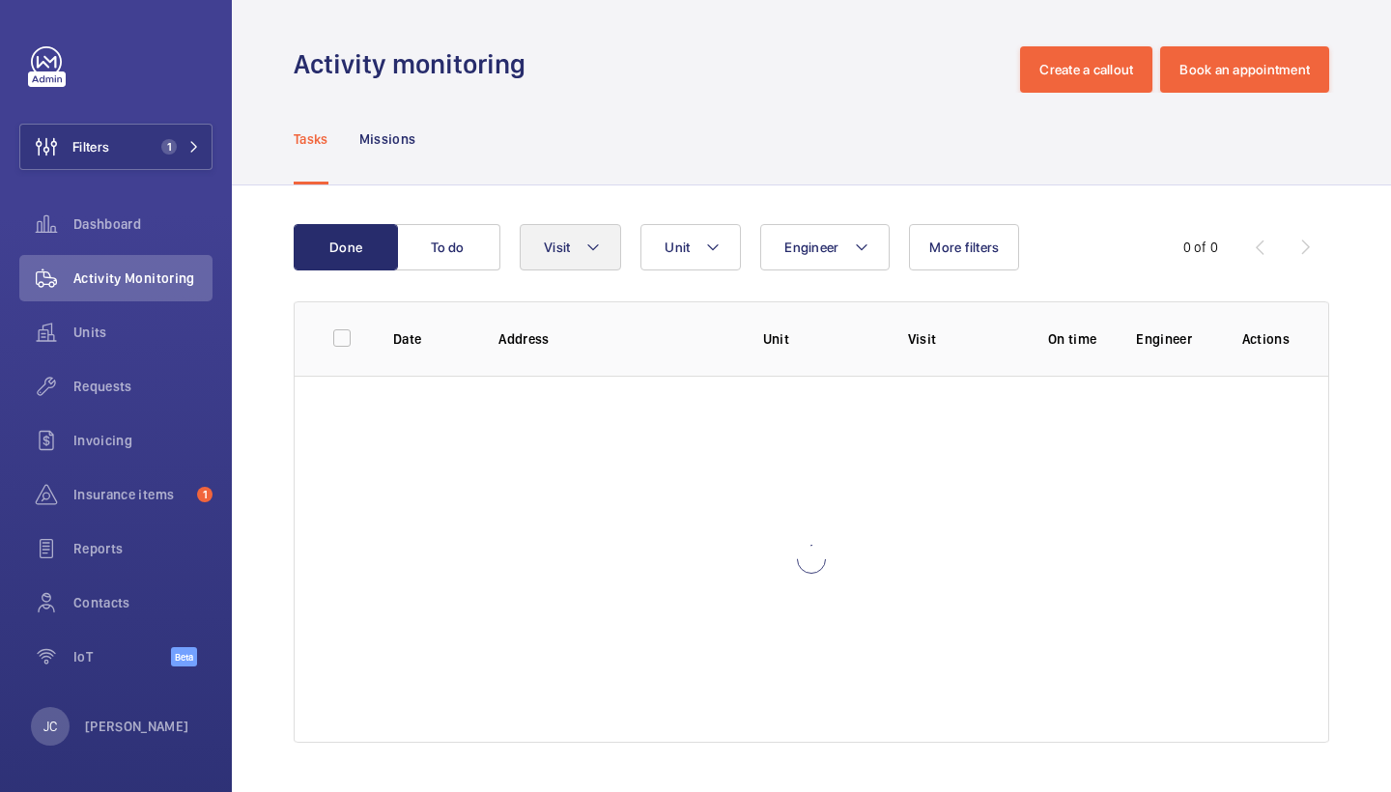
click at [611, 249] on button "Visit" at bounding box center [570, 247] width 101 height 46
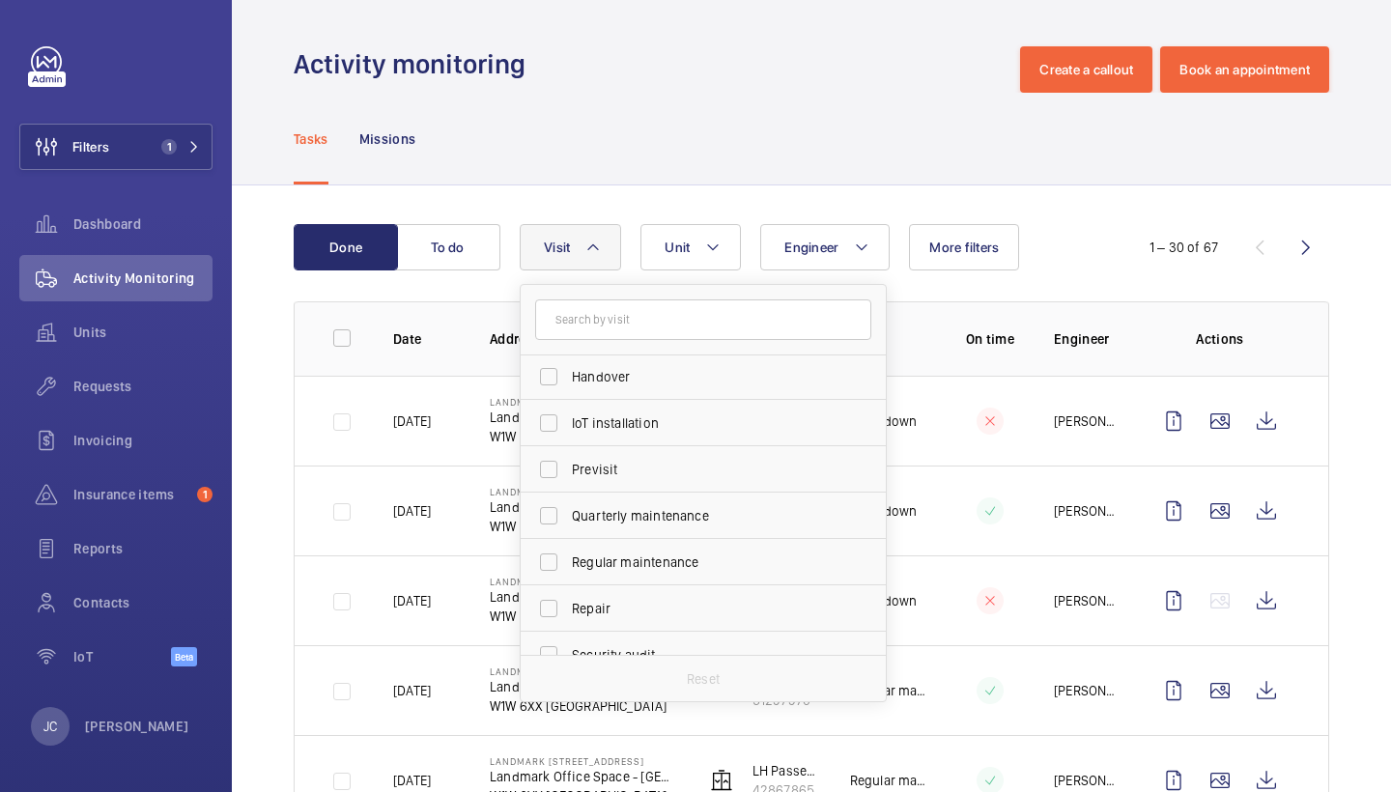
scroll to position [189, 0]
click at [622, 594] on label "Repair" at bounding box center [689, 607] width 336 height 46
click at [568, 594] on input "Repair" at bounding box center [548, 606] width 39 height 39
checkbox input "true"
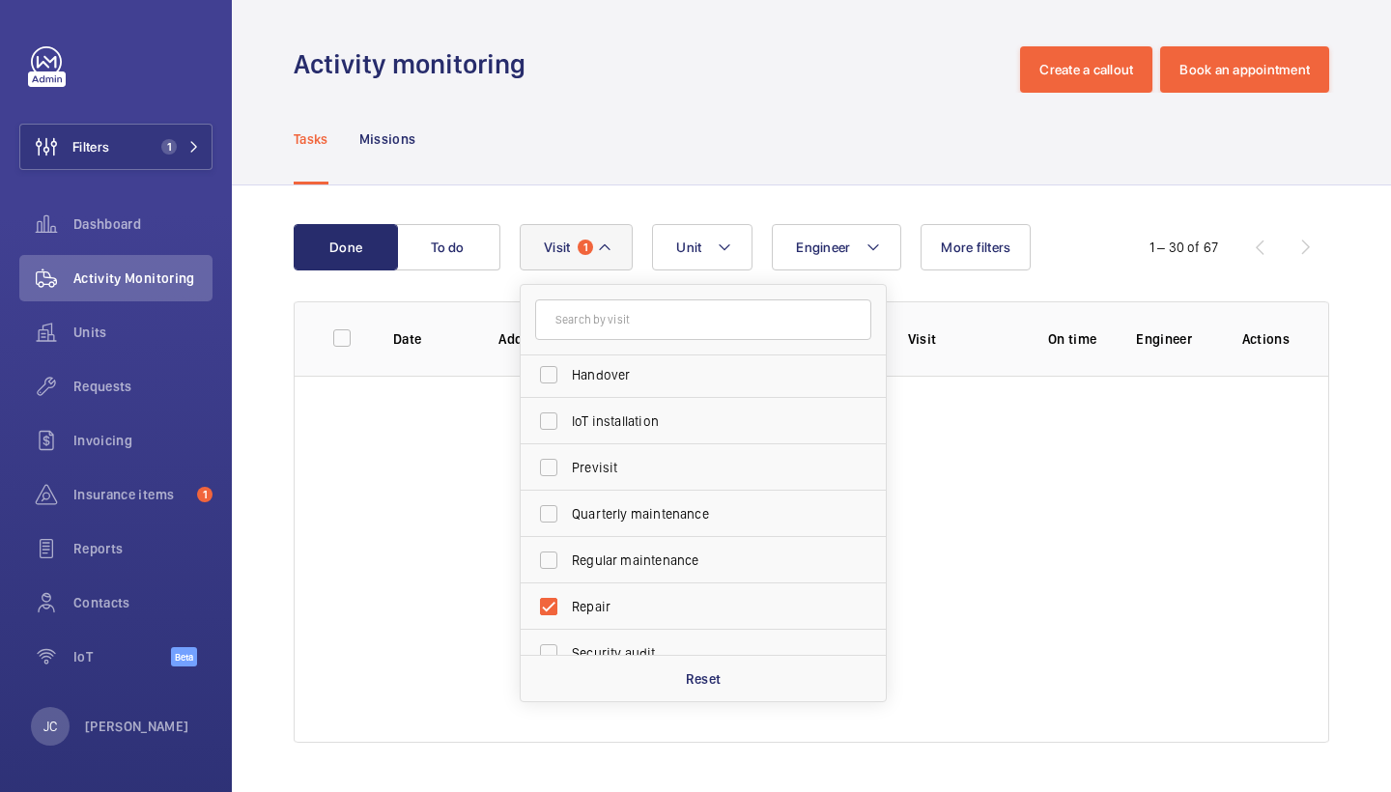
click at [647, 149] on div "Tasks Missions" at bounding box center [812, 139] width 1036 height 92
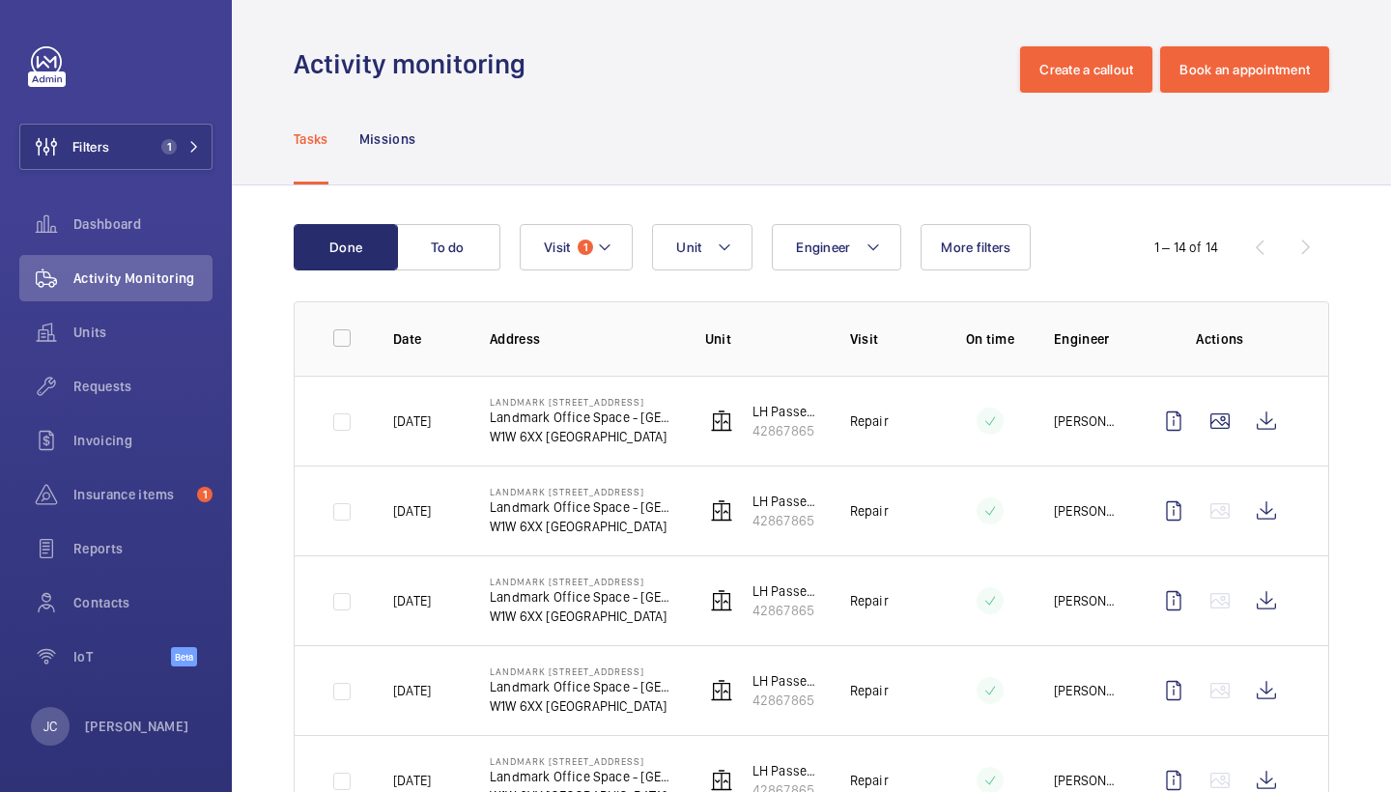
scroll to position [115, 0]
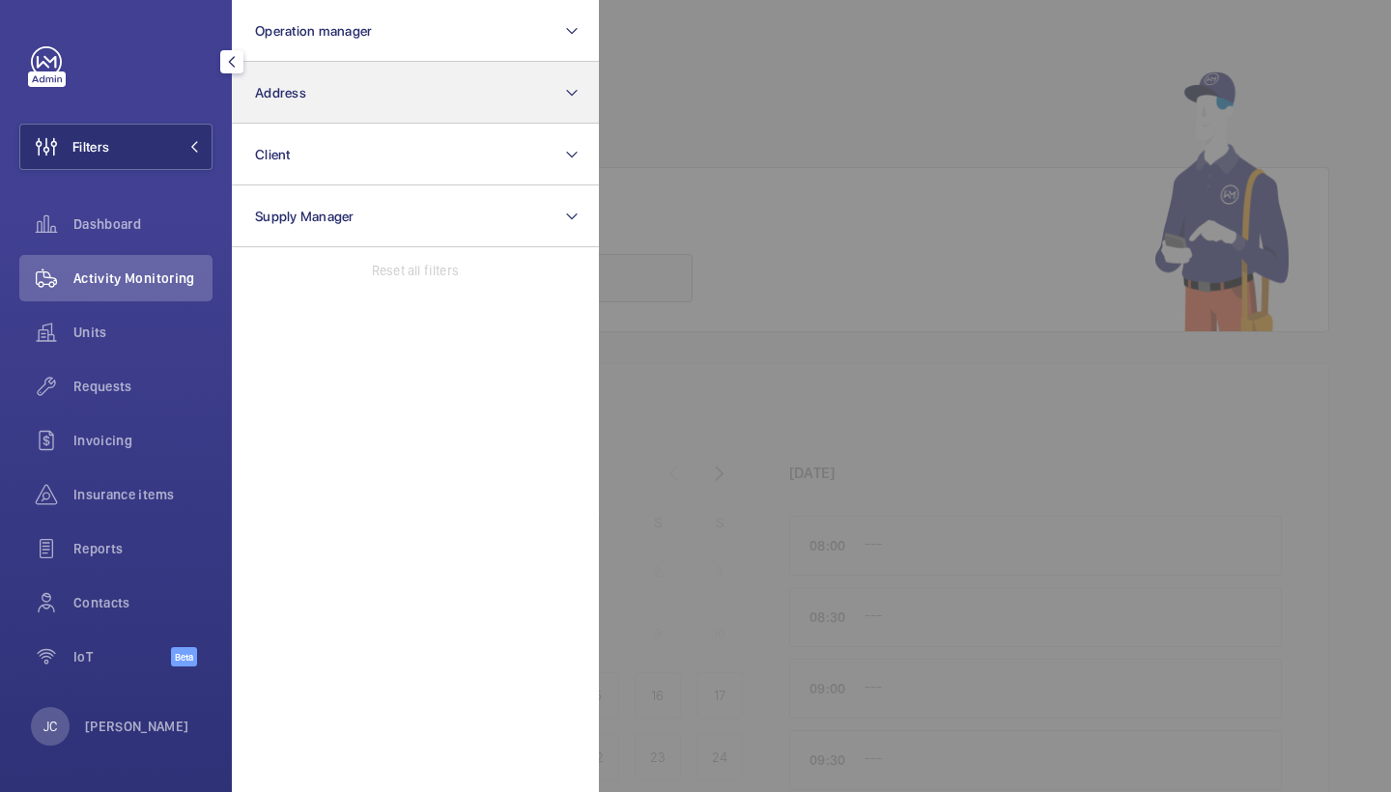
click at [308, 108] on button "Address" at bounding box center [415, 93] width 367 height 62
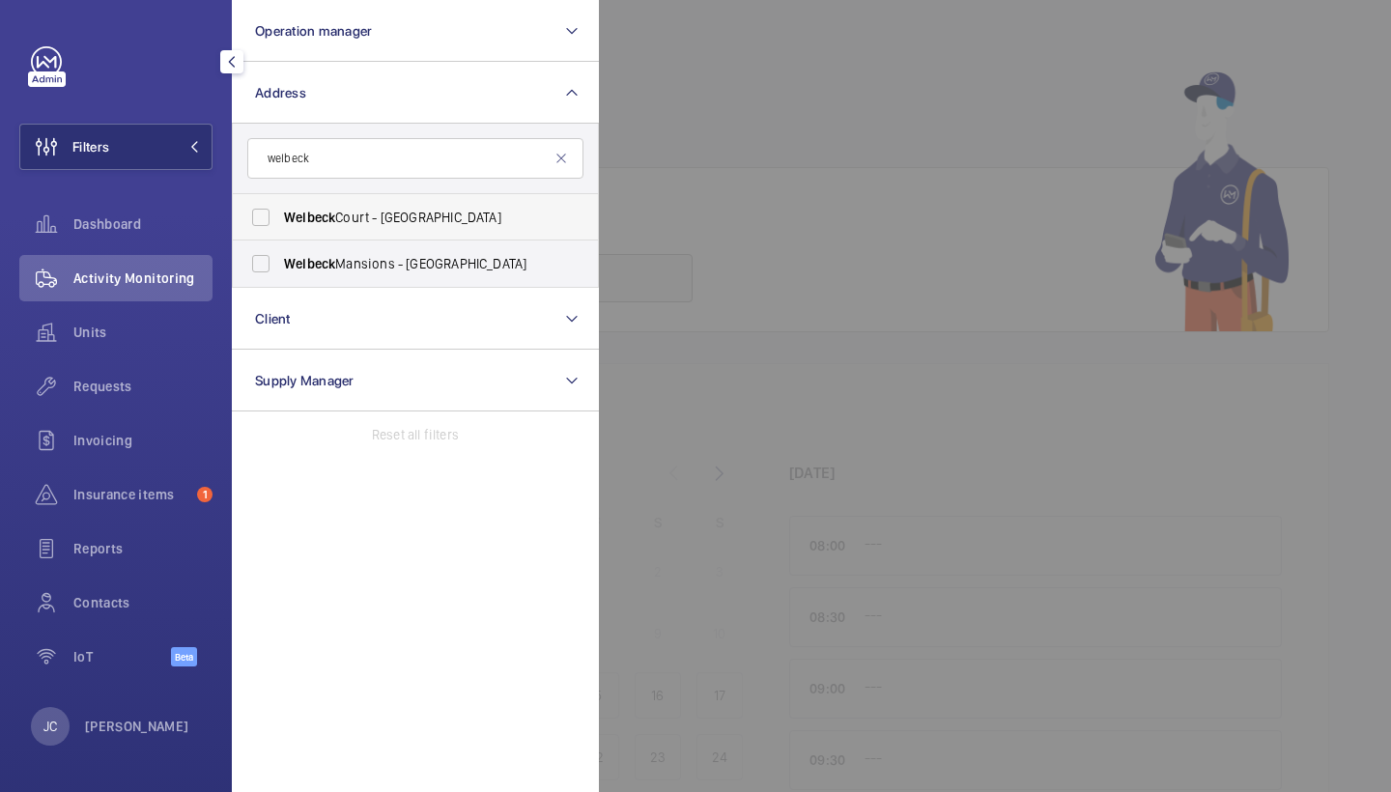
type input "welbeck"
click at [361, 222] on span "Welbeck Court - Addison Bridge Place, LONDON W14 8XW" at bounding box center [417, 217] width 266 height 19
click at [280, 222] on input "Welbeck Court - Addison Bridge Place, LONDON W14 8XW" at bounding box center [261, 217] width 39 height 39
checkbox input "true"
click at [633, 162] on div at bounding box center [1294, 396] width 1391 height 792
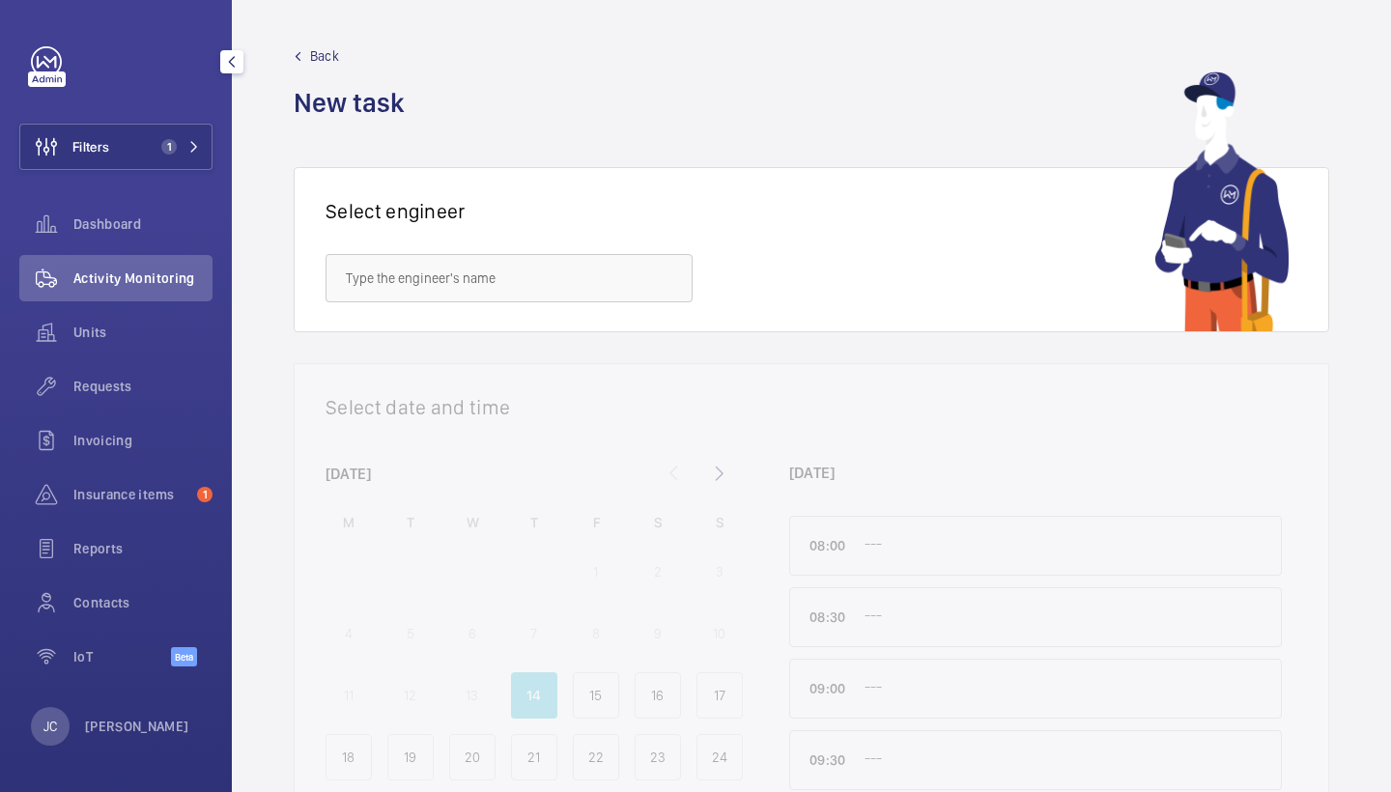
click at [159, 274] on span "Activity Monitoring" at bounding box center [142, 278] width 139 height 19
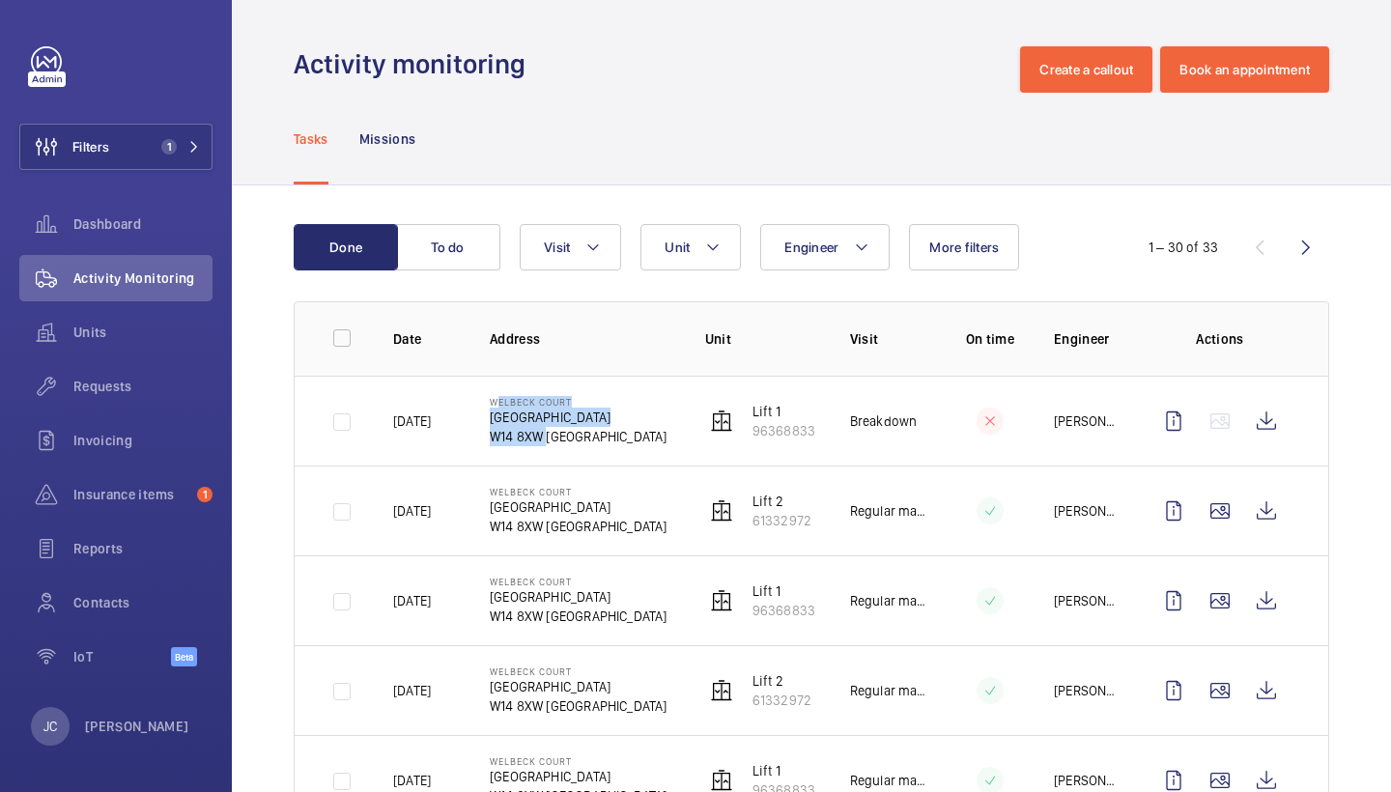
drag, startPoint x: 490, startPoint y: 400, endPoint x: 544, endPoint y: 439, distance: 66.5
click at [544, 439] on div "Welbeck Court Addison Bridge Place W14 8XW LONDON" at bounding box center [579, 421] width 178 height 50
copy div "Welbeck Court Addison Bridge Place W14 8XW"
click at [895, 68] on div "Activity monitoring Create a callout Book an appointment" at bounding box center [812, 69] width 1036 height 46
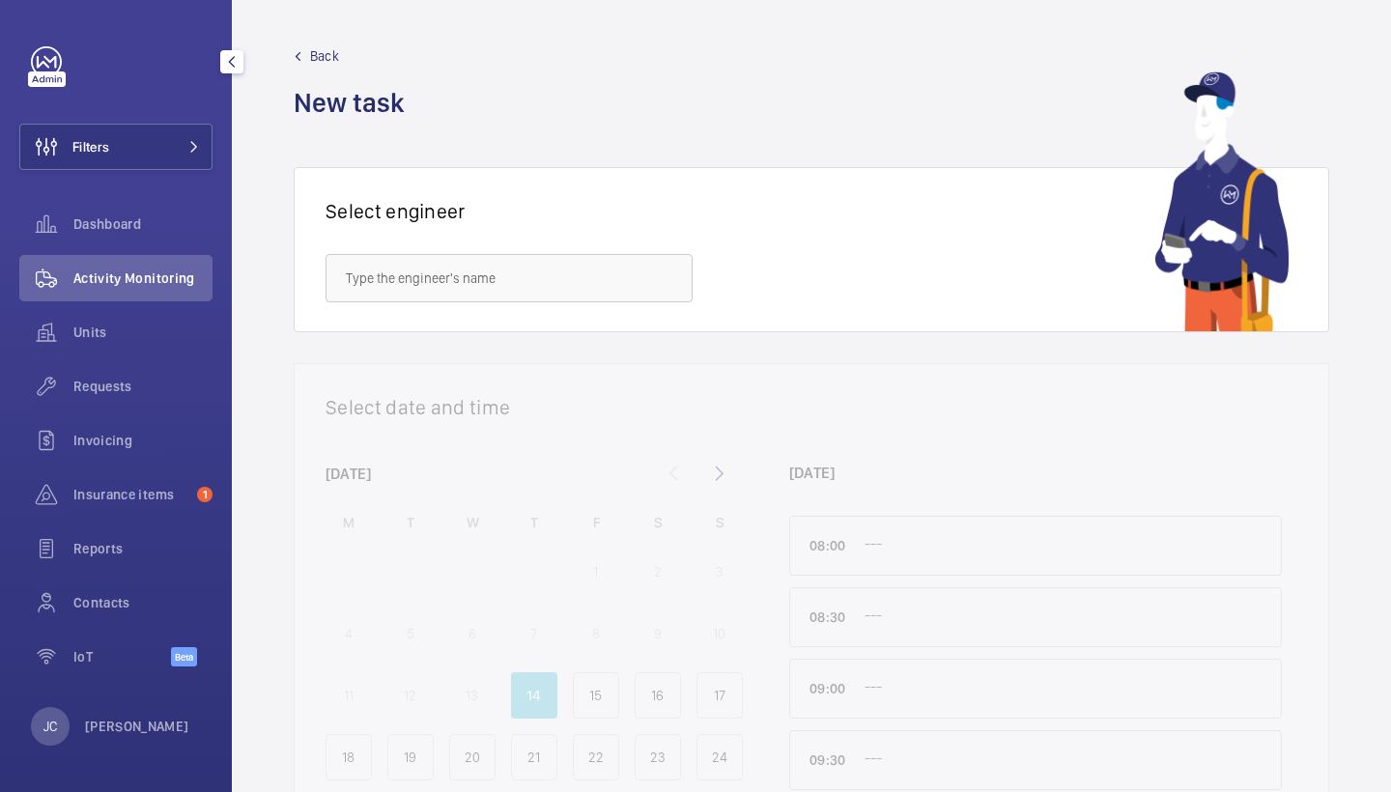
click at [108, 412] on div "Requests" at bounding box center [115, 390] width 193 height 54
click at [122, 396] on div "Requests" at bounding box center [115, 386] width 193 height 46
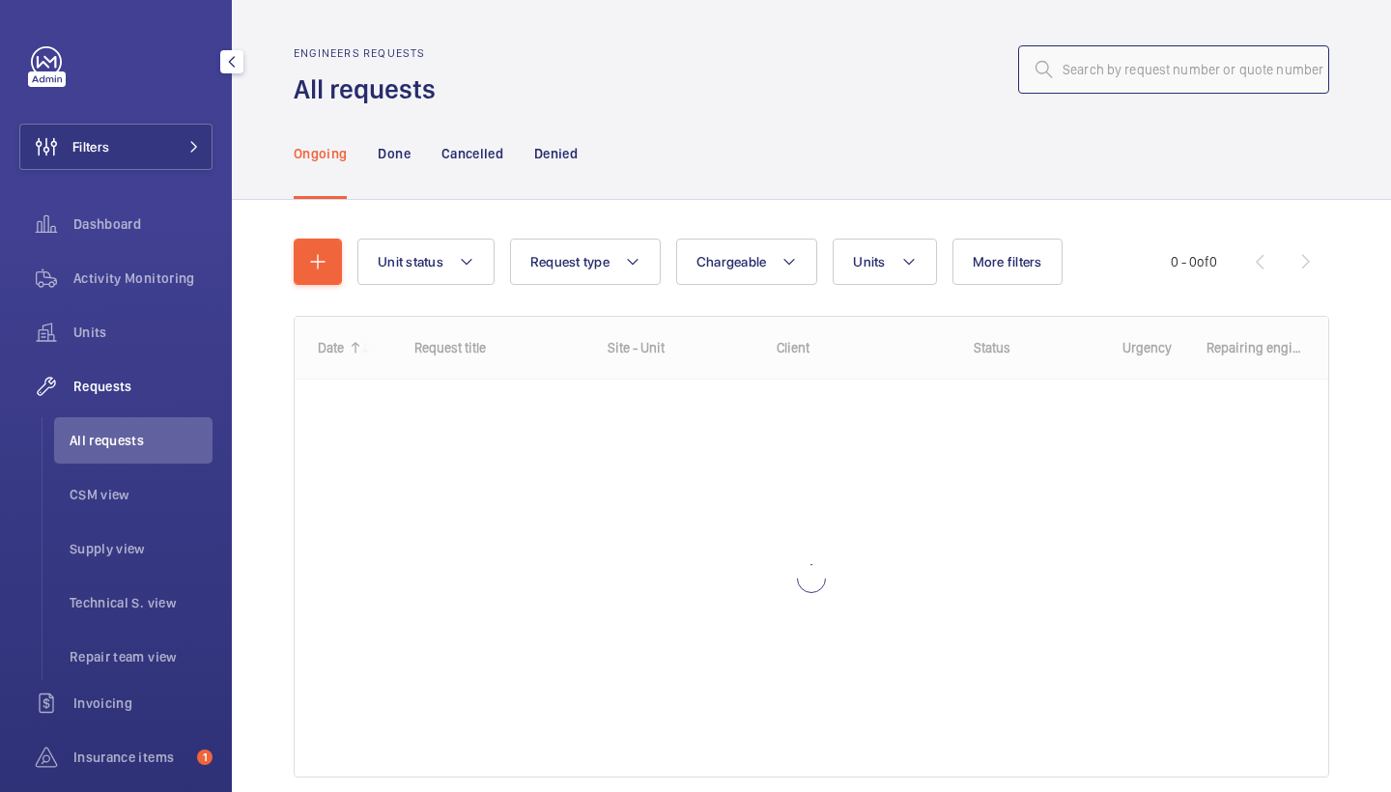
click at [1182, 89] on input "text" at bounding box center [1173, 69] width 311 height 48
click at [1182, 88] on input "text" at bounding box center [1173, 69] width 311 height 48
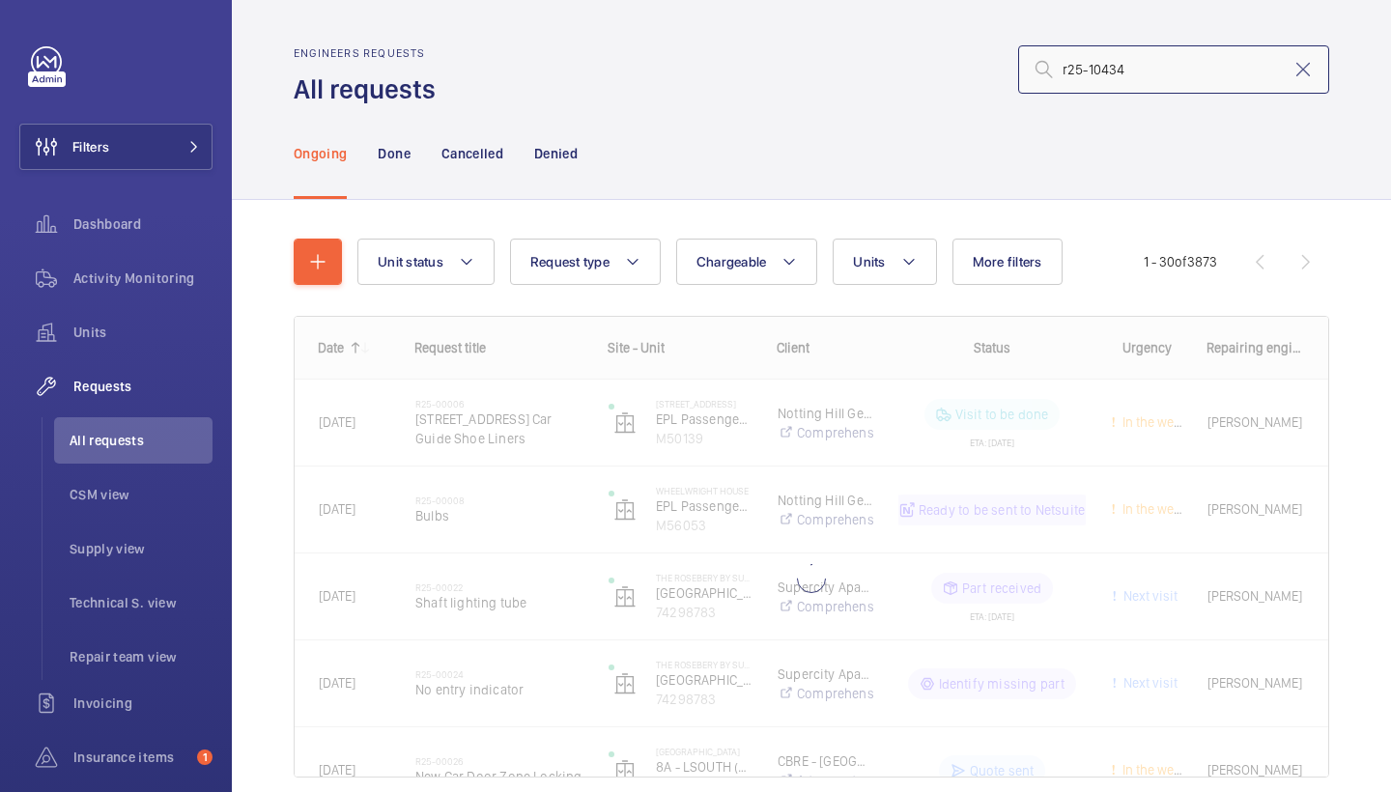
type input "r25-10434"
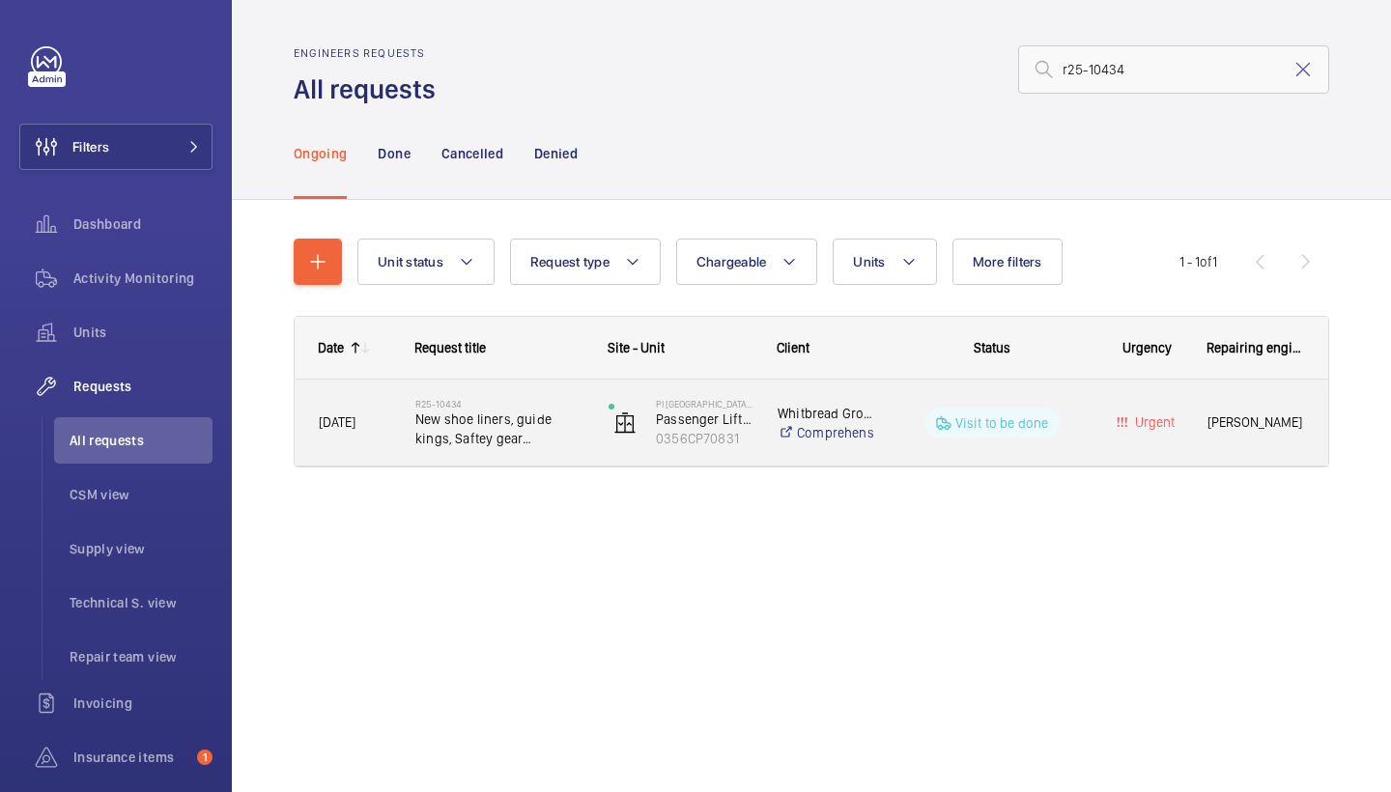
click at [509, 443] on span "New shoe liners, guide kings, Saftey gear inspection." at bounding box center [499, 429] width 168 height 39
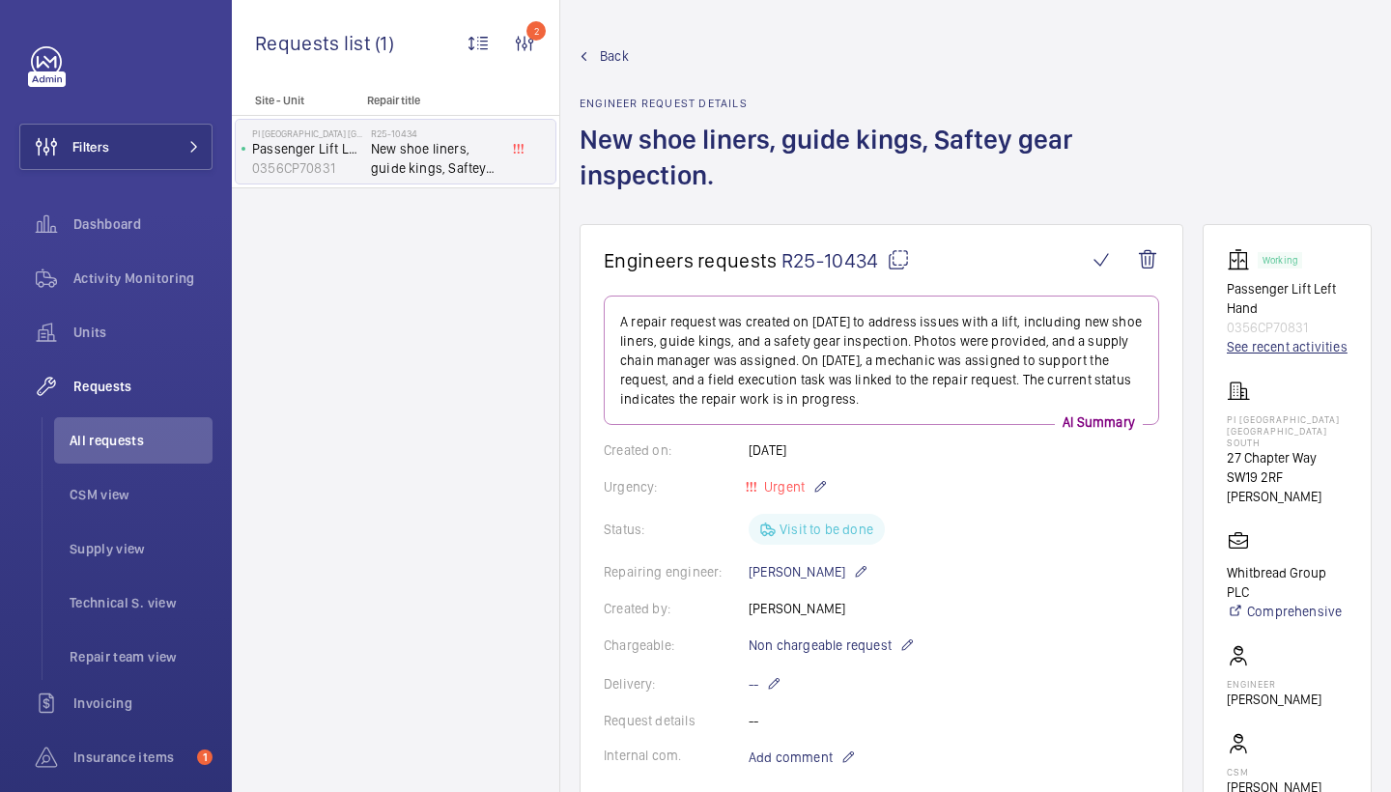
click at [1247, 348] on link "See recent activities" at bounding box center [1287, 346] width 121 height 19
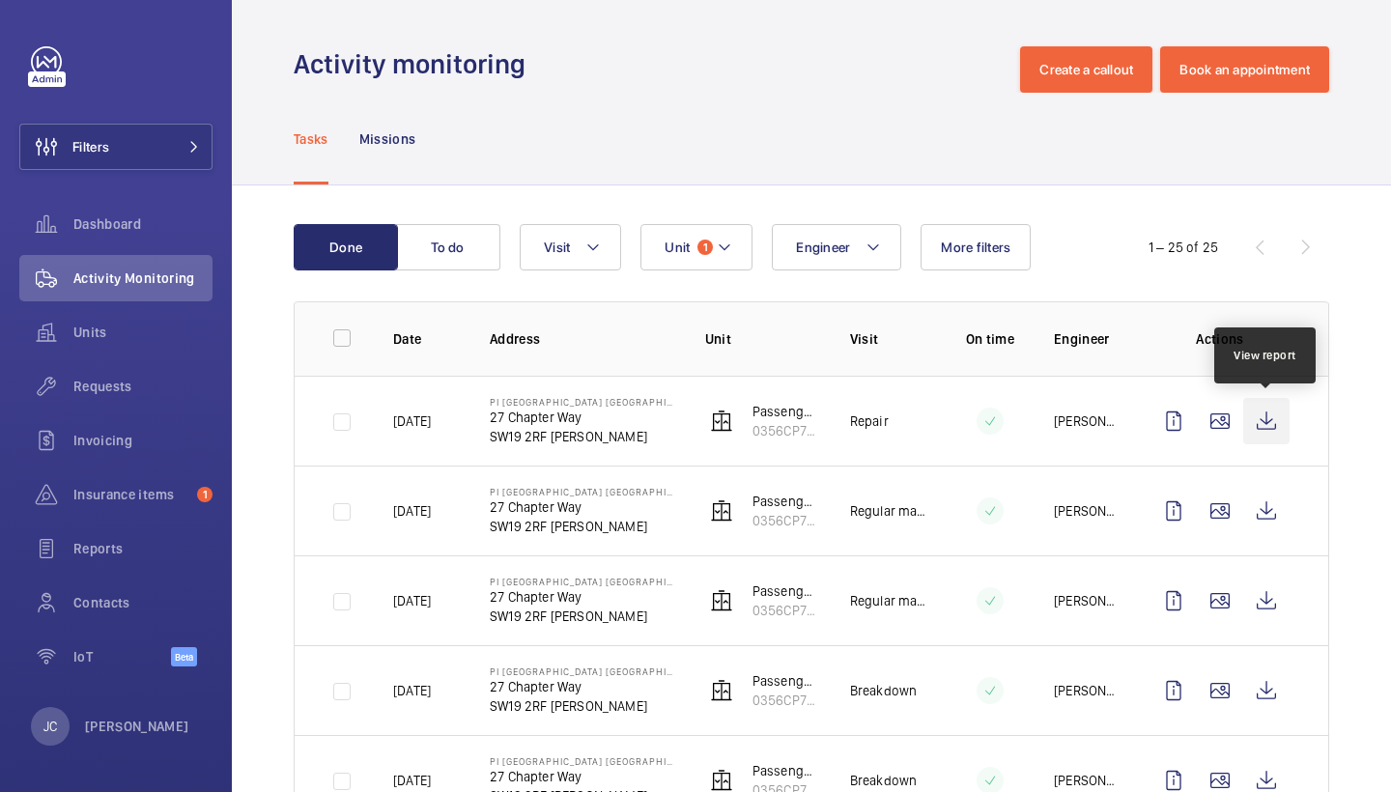
click at [1260, 423] on wm-front-icon-button at bounding box center [1266, 421] width 46 height 46
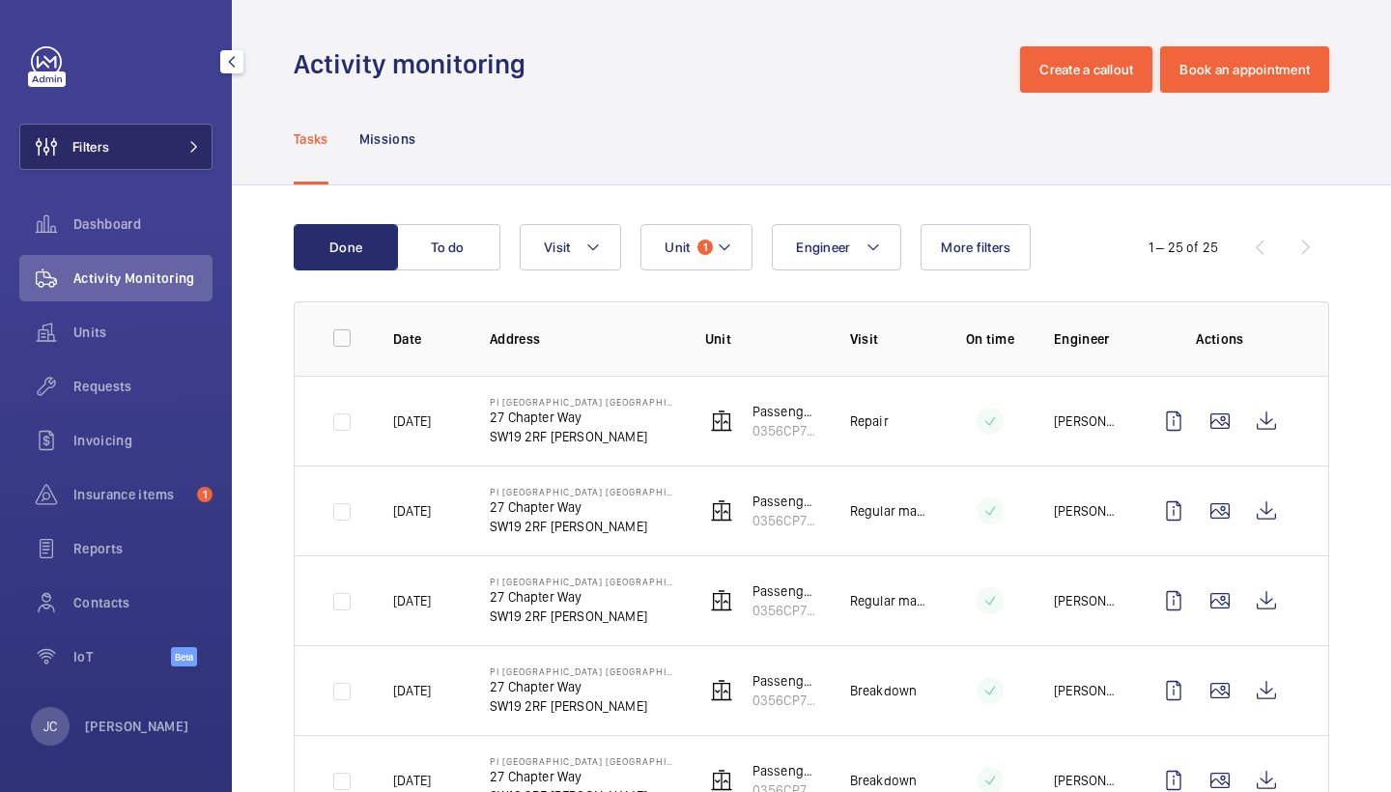
click at [190, 158] on button "Filters" at bounding box center [115, 147] width 193 height 46
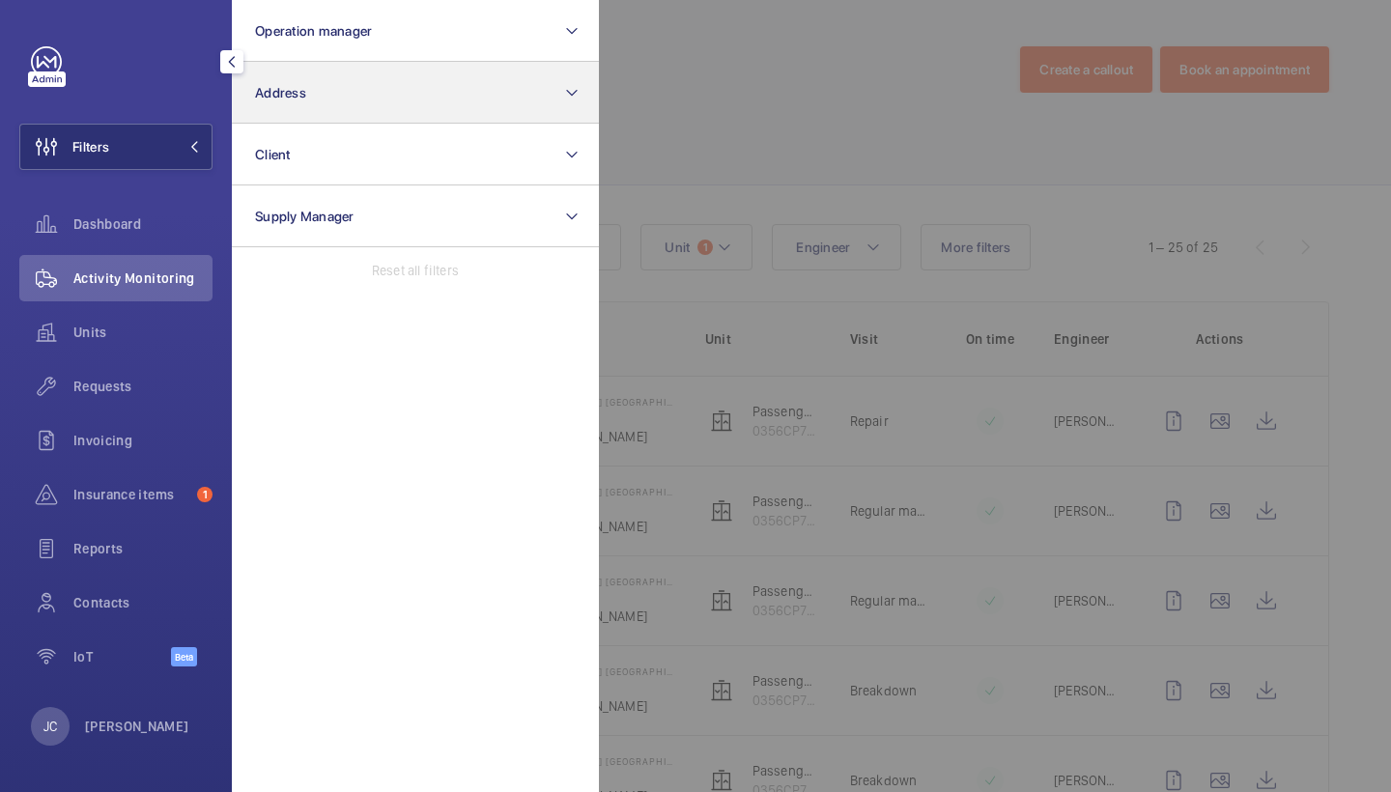
click at [540, 79] on button "Address" at bounding box center [415, 93] width 367 height 62
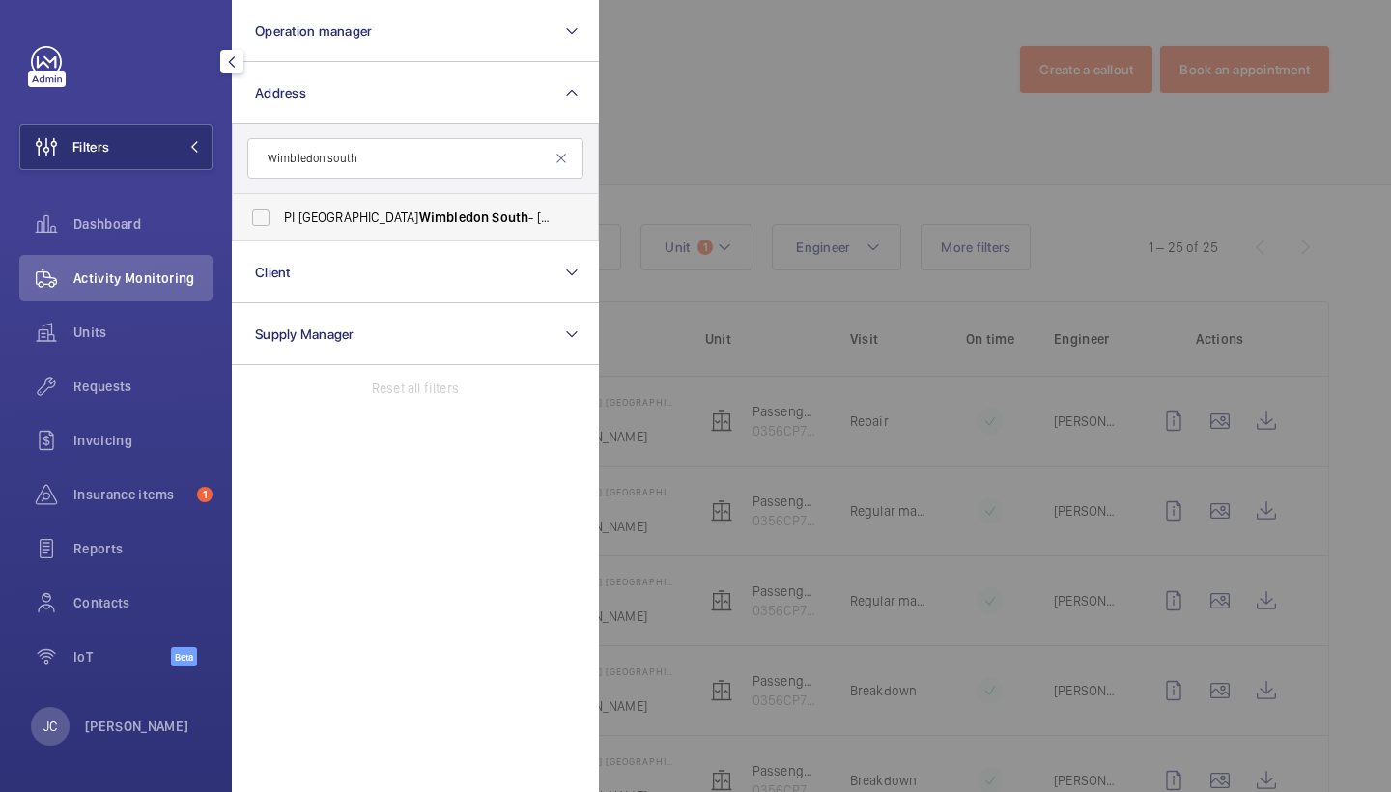
type input "Wimbledon south"
click at [470, 214] on span "PI London Wimbledon South - 27 Chapter Way, MERTON SW19 2RF" at bounding box center [417, 217] width 266 height 19
click at [280, 214] on input "PI London Wimbledon South - 27 Chapter Way, MERTON SW19 2RF" at bounding box center [261, 217] width 39 height 39
checkbox input "true"
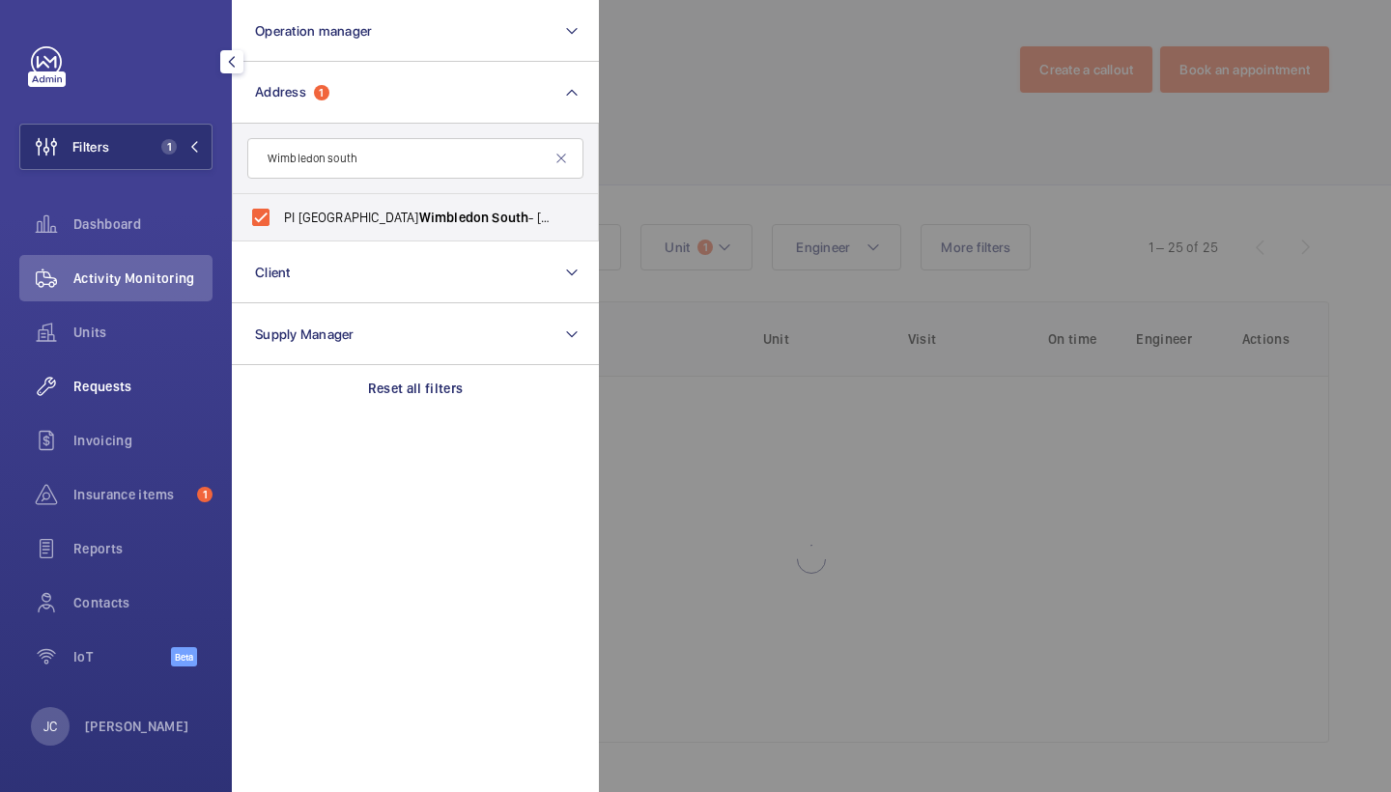
click at [114, 381] on span "Requests" at bounding box center [142, 386] width 139 height 19
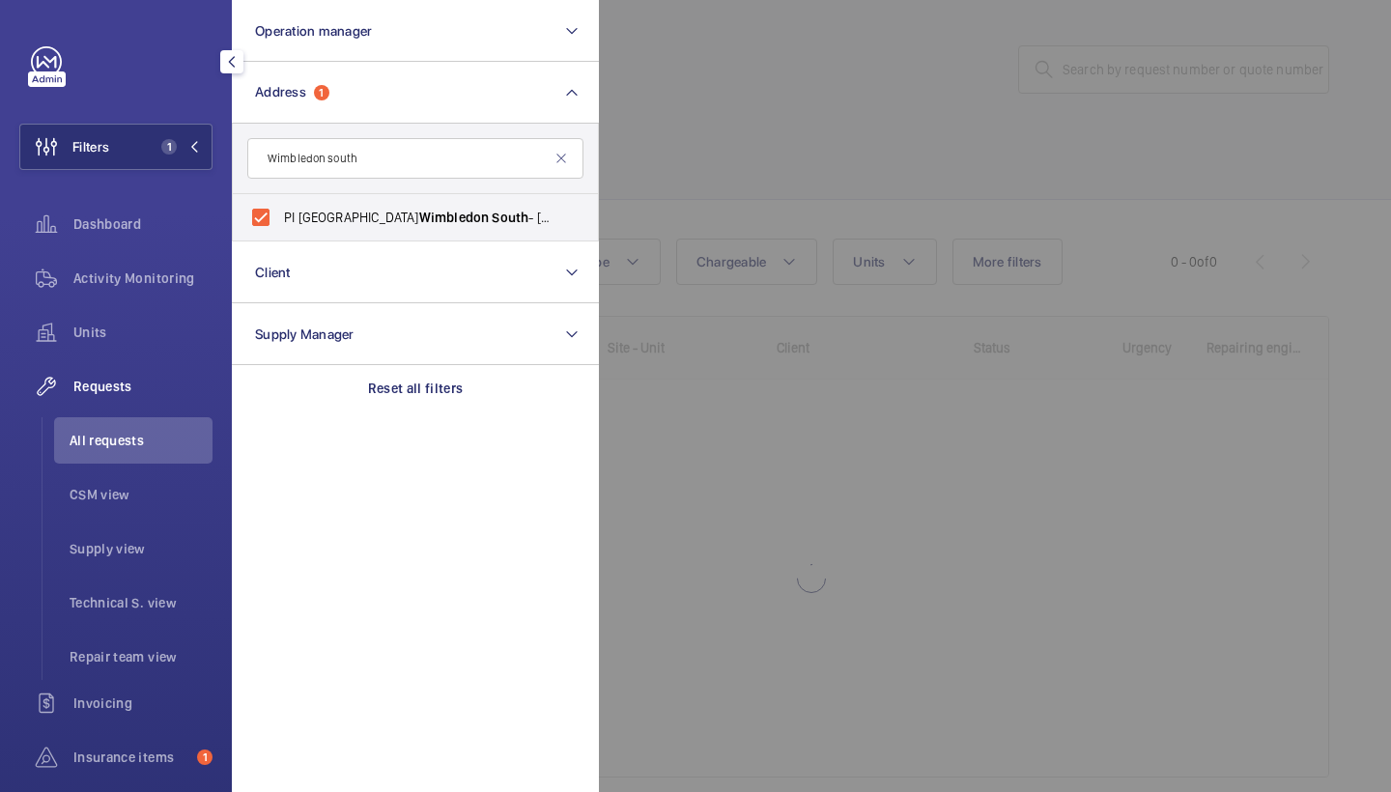
click at [962, 160] on div at bounding box center [1294, 396] width 1391 height 792
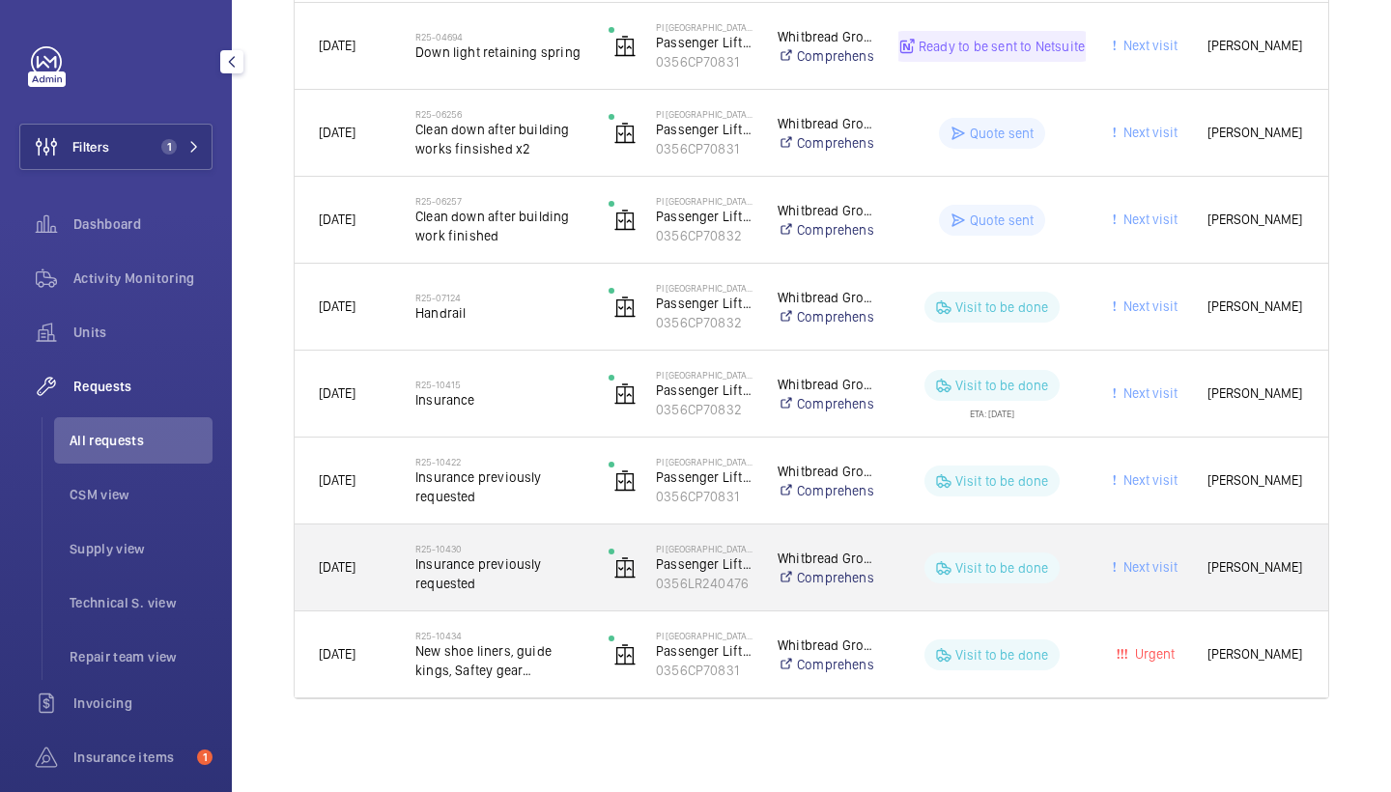
scroll to position [725, 0]
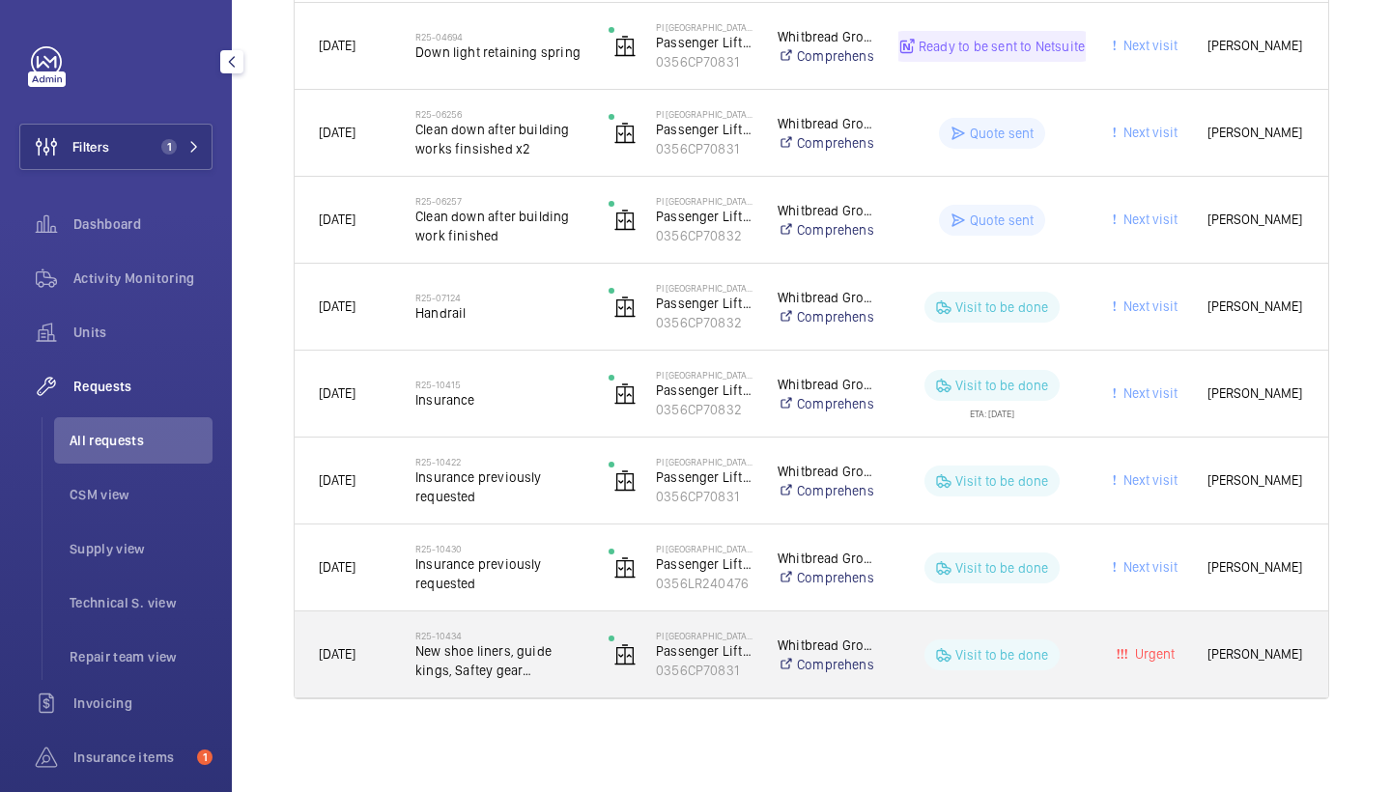
click at [524, 622] on div "R25-10434 New shoe liners, guide kings, Saftey gear inspection." at bounding box center [487, 655] width 191 height 87
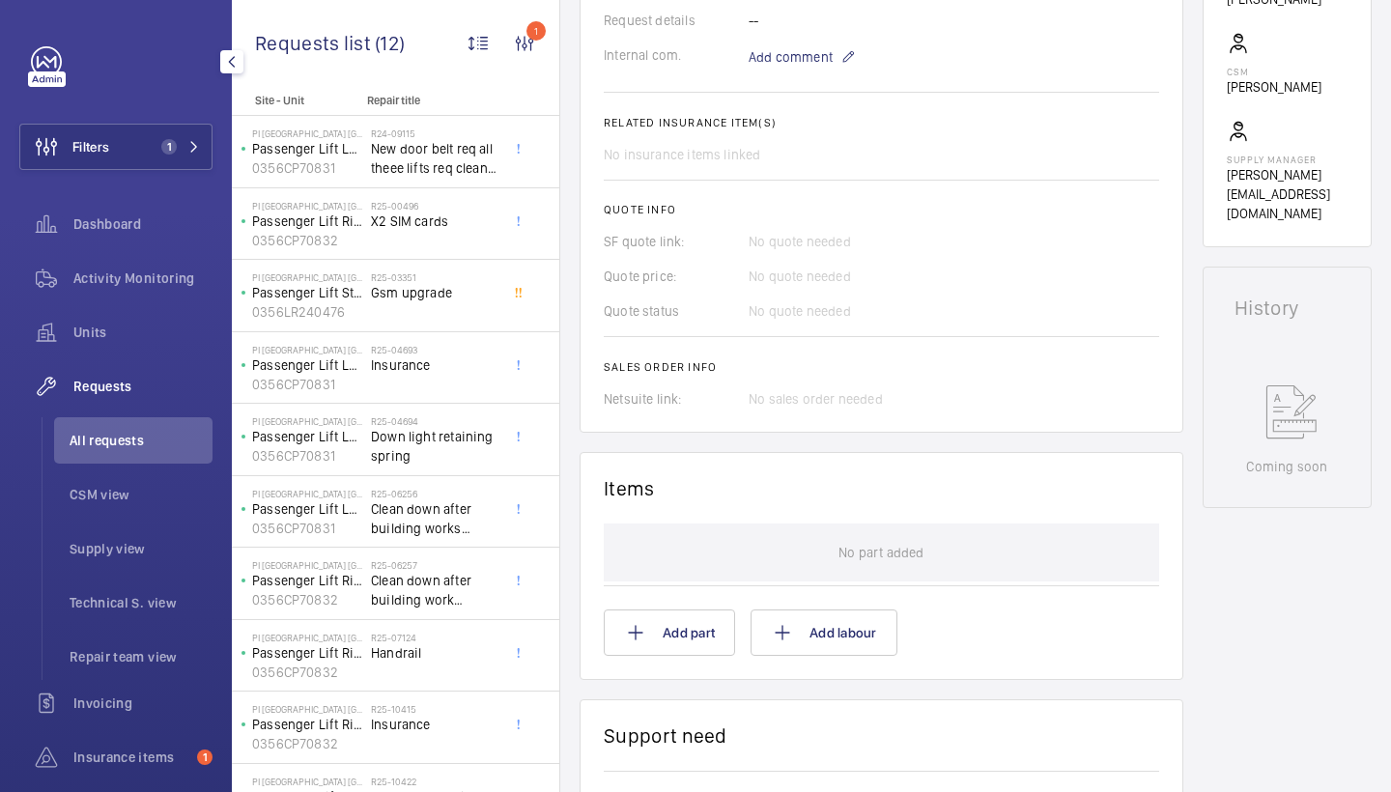
scroll to position [696, 0]
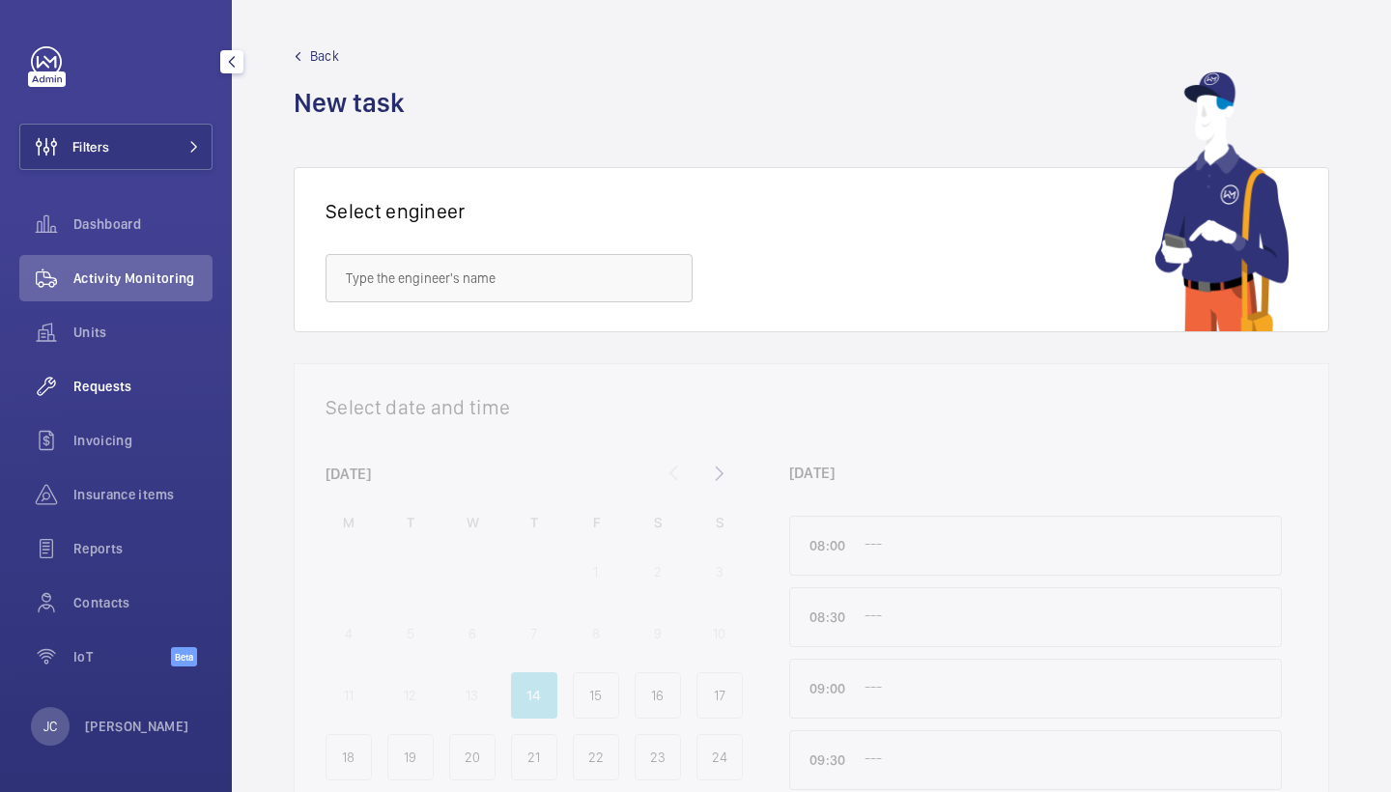
click at [108, 379] on span "Requests" at bounding box center [142, 386] width 139 height 19
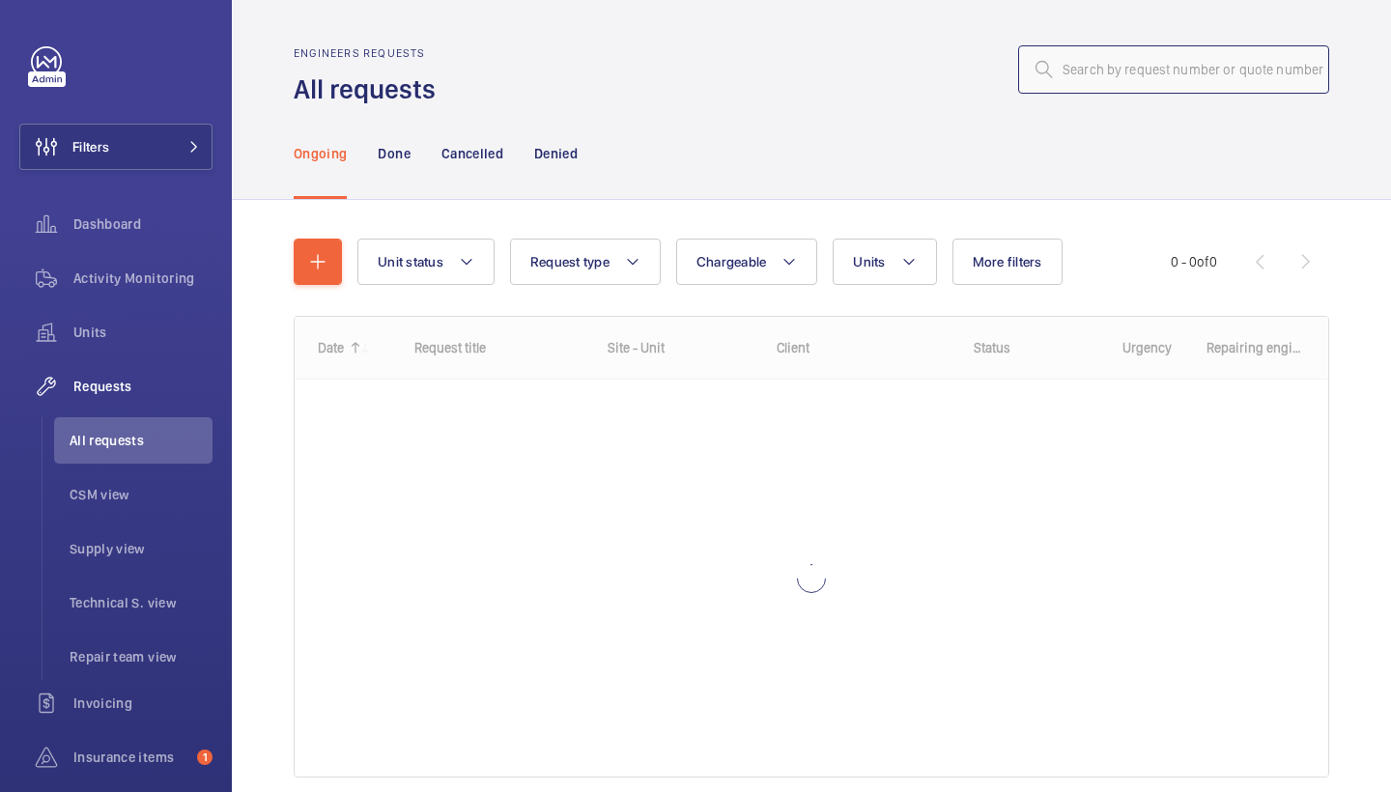
click at [1171, 70] on input "text" at bounding box center [1173, 69] width 311 height 48
paste input "R25-07854"
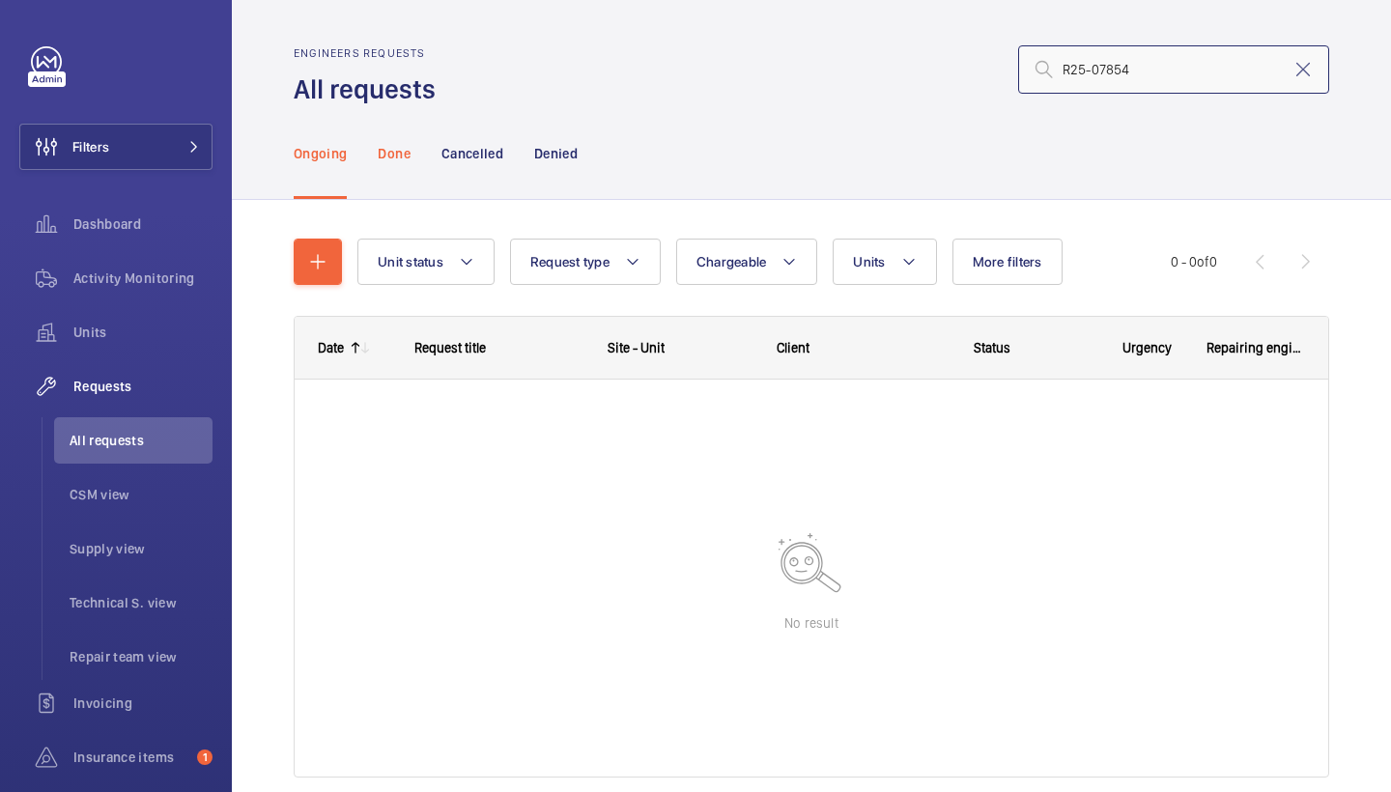
type input "R25-07854"
click at [407, 146] on p "Done" at bounding box center [394, 153] width 32 height 19
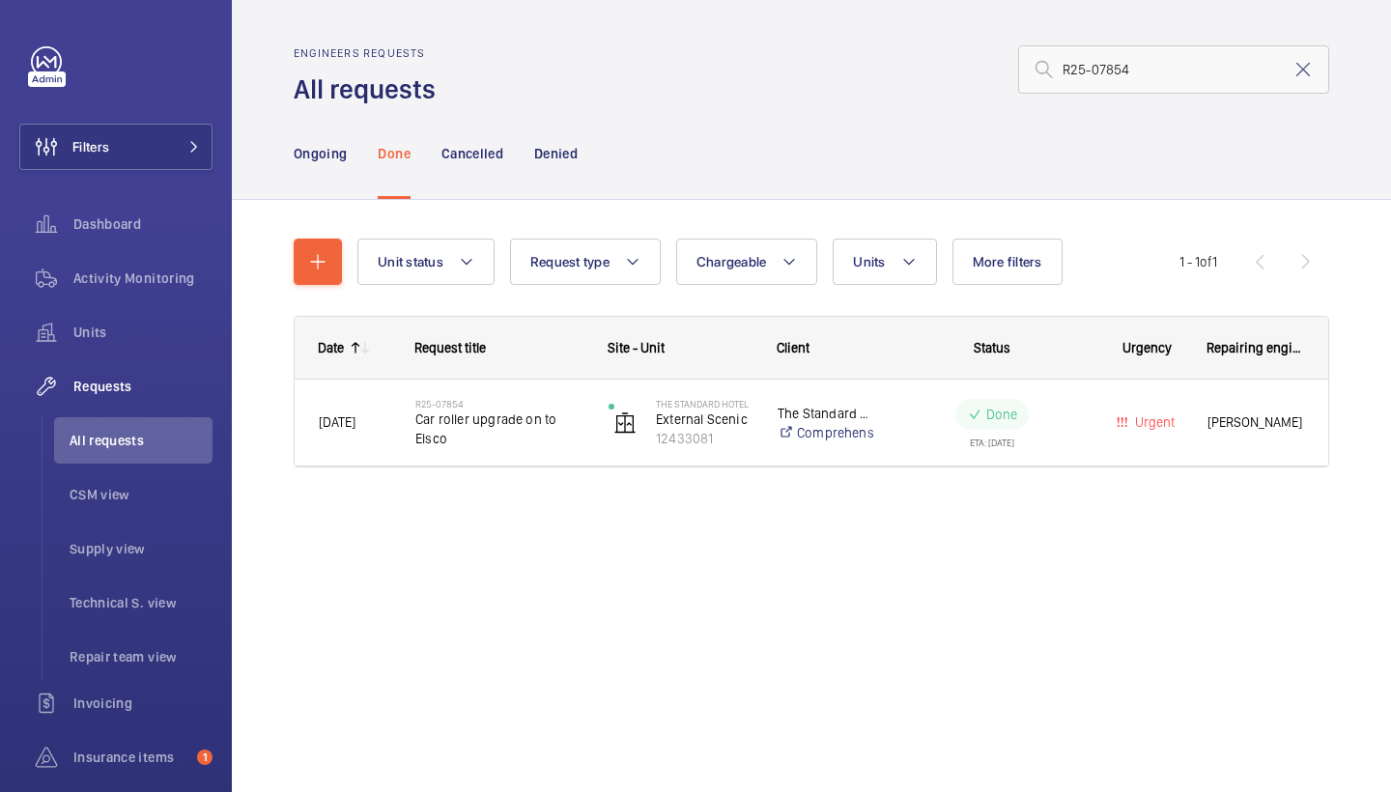
click at [497, 441] on span "Car roller upgrade on to Elsco" at bounding box center [499, 429] width 168 height 39
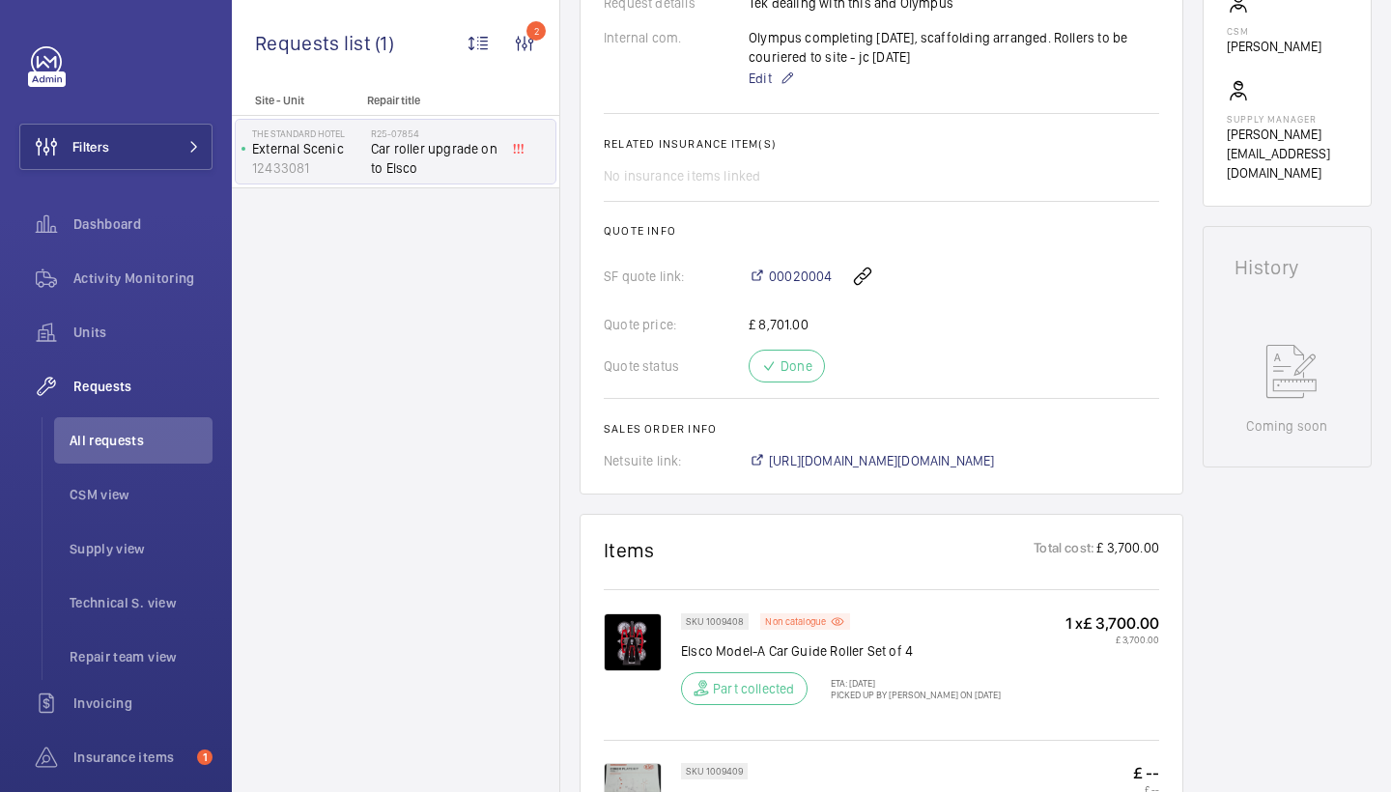
scroll to position [746, 0]
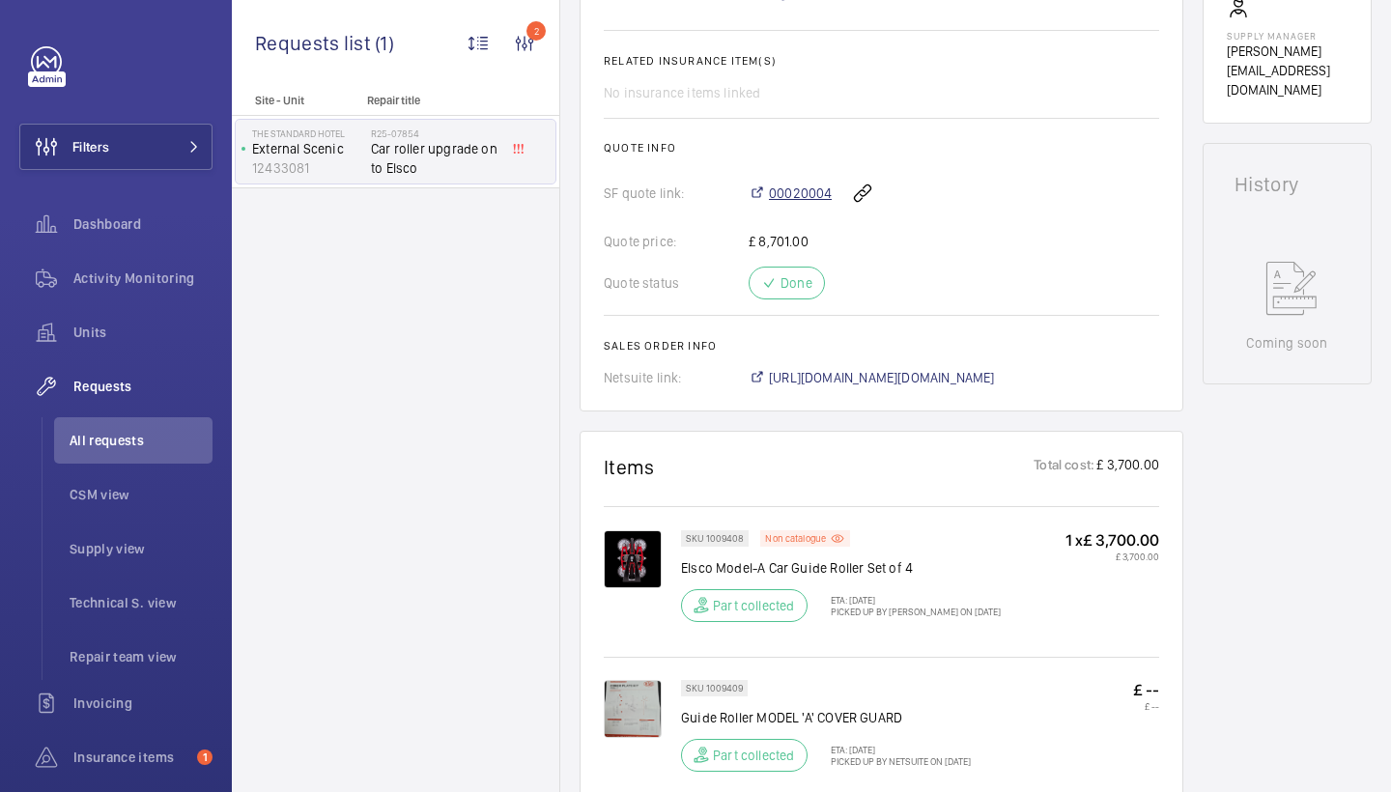
click at [820, 199] on span "00020004" at bounding box center [800, 193] width 63 height 19
